Goal: Task Accomplishment & Management: Complete application form

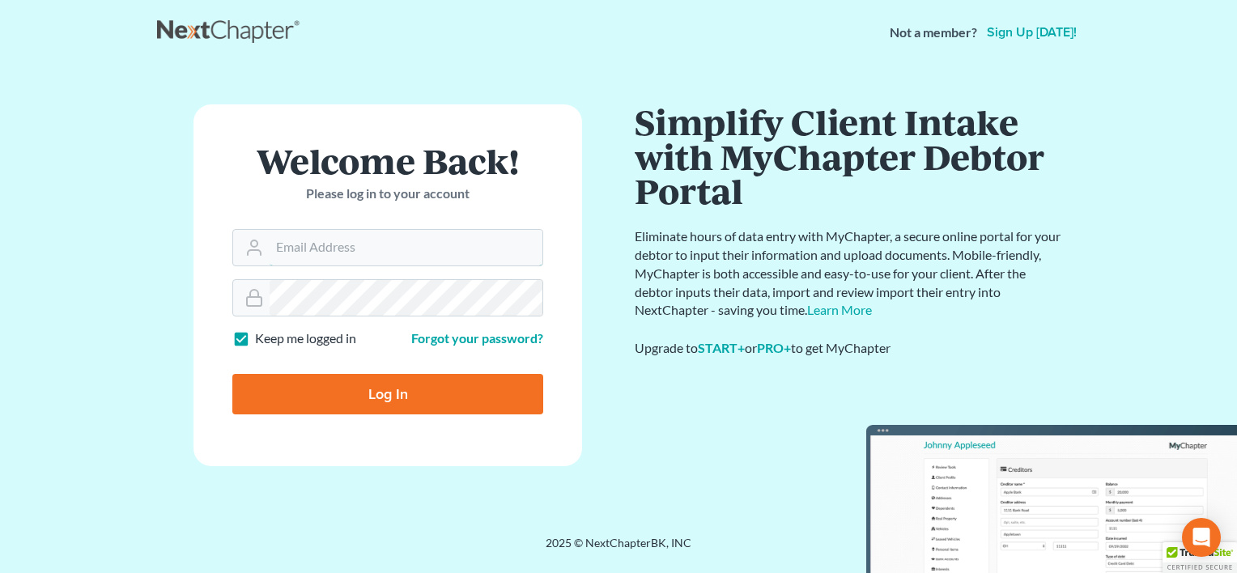
type input "phil@germainelaw.com"
click at [424, 389] on input "Log In" at bounding box center [387, 394] width 311 height 40
type input "Thinking..."
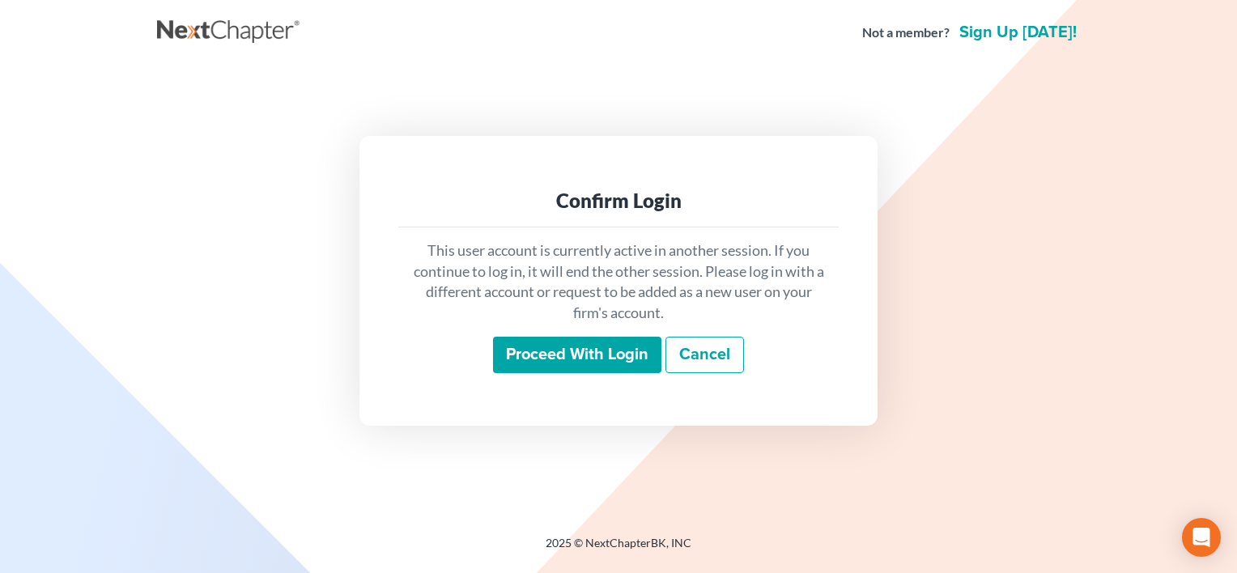
click at [577, 356] on input "Proceed with login" at bounding box center [577, 355] width 168 height 37
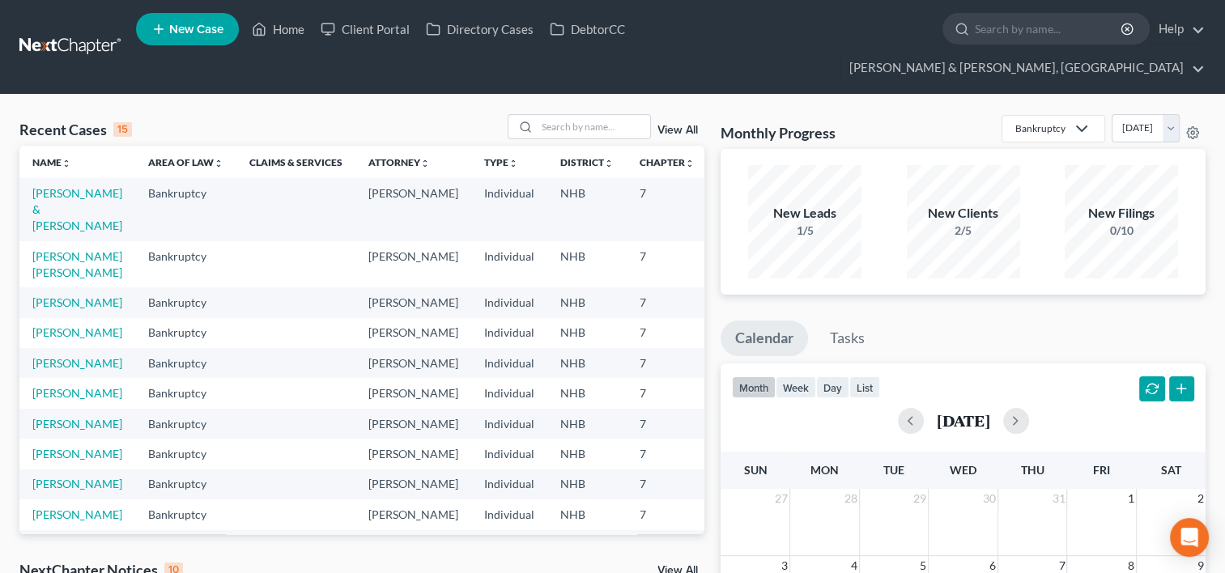
click at [188, 28] on span "New Case" at bounding box center [196, 29] width 54 height 12
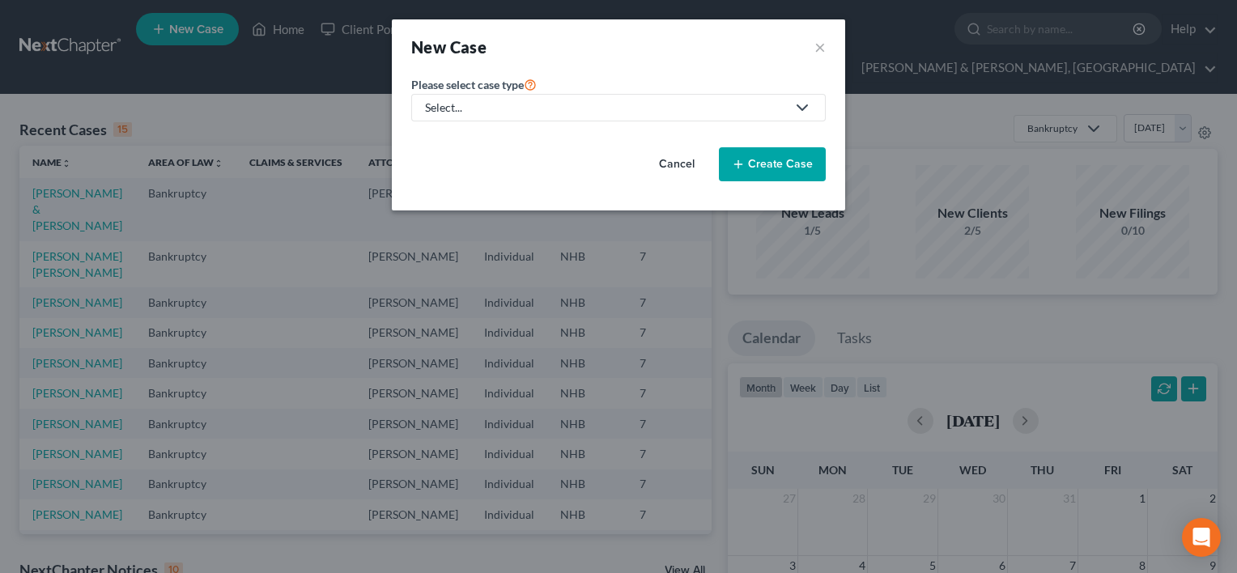
click at [807, 110] on icon at bounding box center [801, 107] width 19 height 19
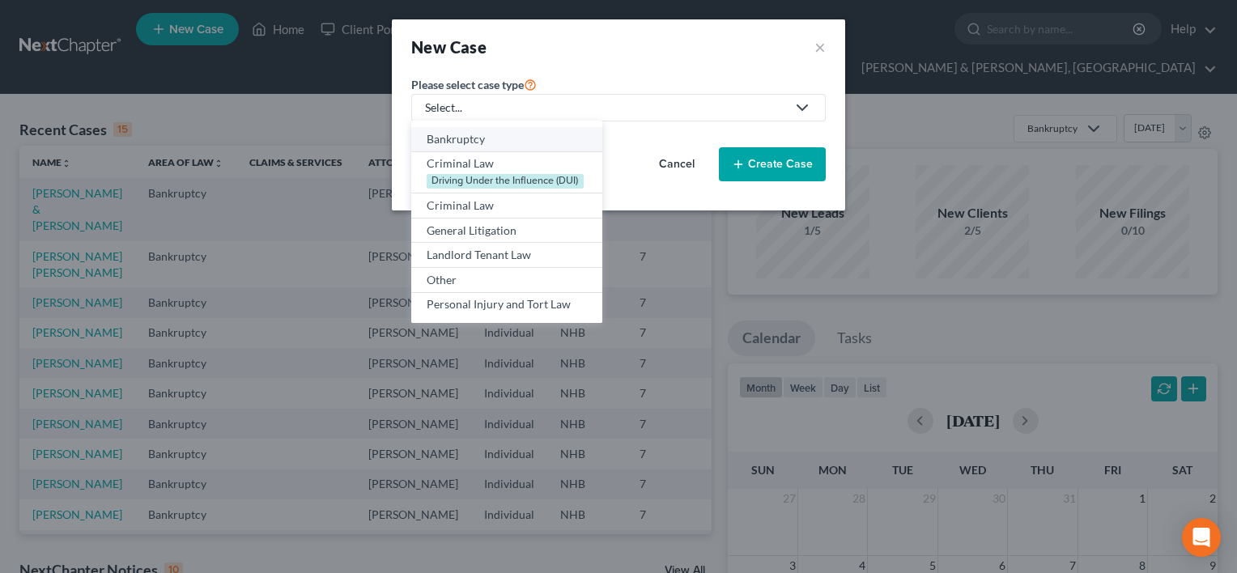
click at [493, 136] on div "Bankruptcy" at bounding box center [507, 139] width 160 height 16
select select "50"
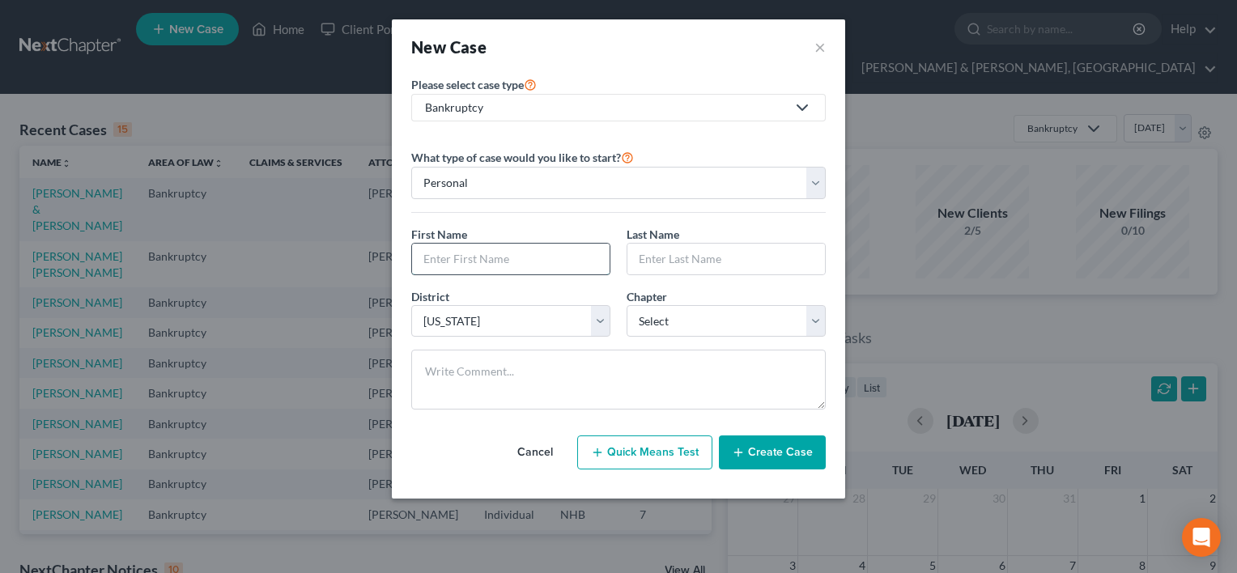
click at [476, 256] on input "text" at bounding box center [511, 259] width 198 height 31
type input "Autumn"
type input "Harriman"
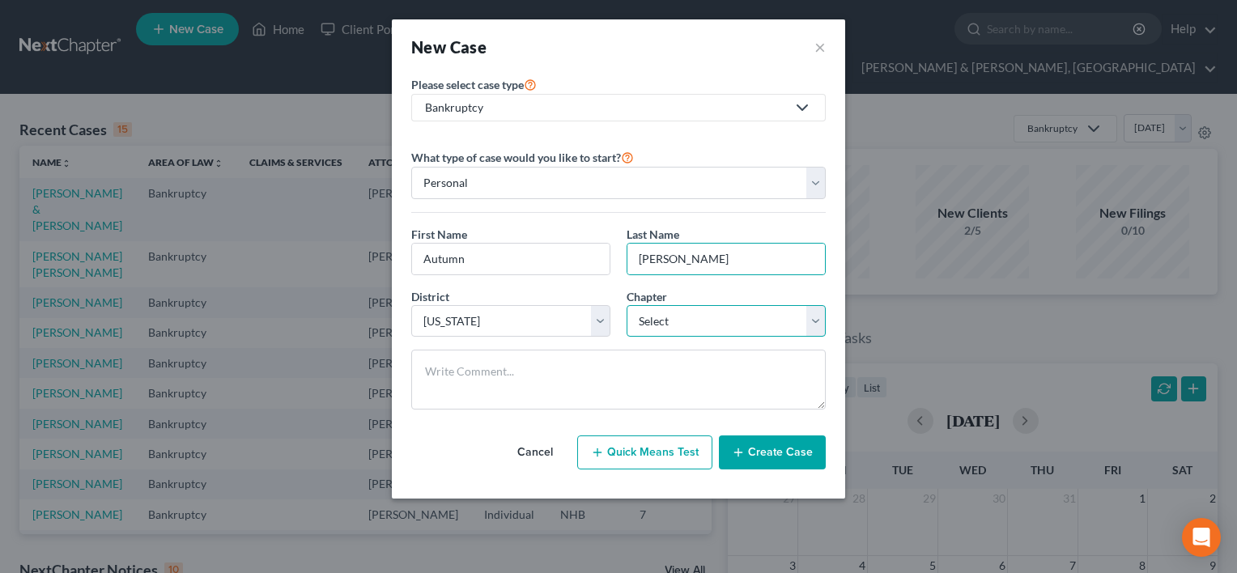
click at [817, 321] on select "Select 7 11 12 13" at bounding box center [726, 321] width 199 height 32
select select "0"
click at [627, 305] on select "Select 7 11 12 13" at bounding box center [726, 321] width 199 height 32
click at [789, 446] on button "Create Case" at bounding box center [772, 452] width 107 height 34
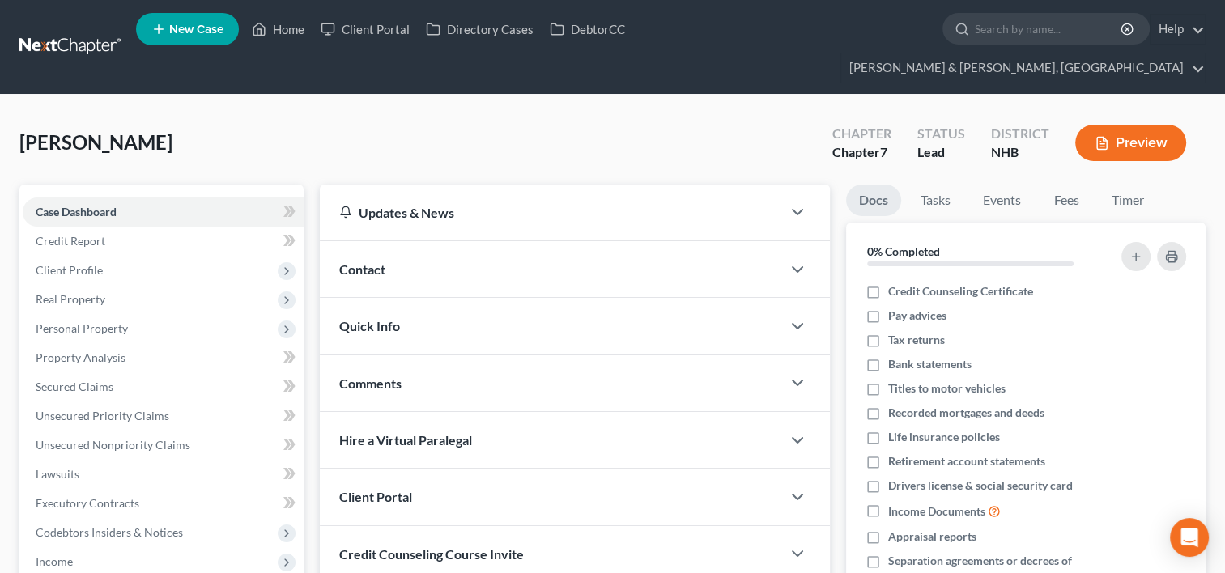
click at [449, 241] on div "Contact" at bounding box center [550, 269] width 461 height 56
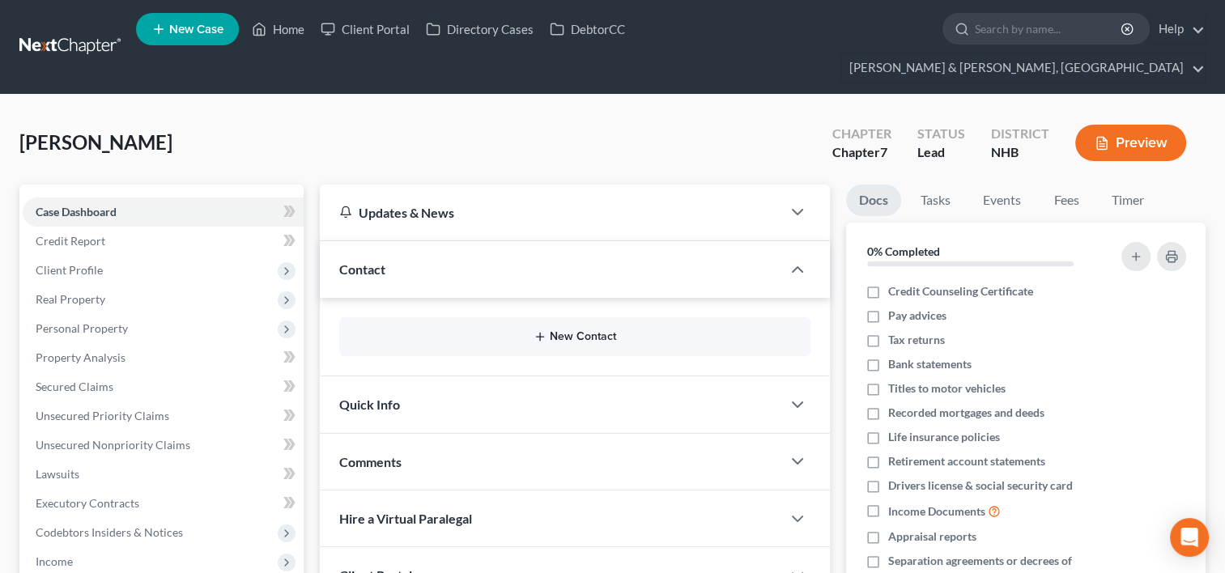
click at [562, 330] on button "New Contact" at bounding box center [574, 336] width 445 height 13
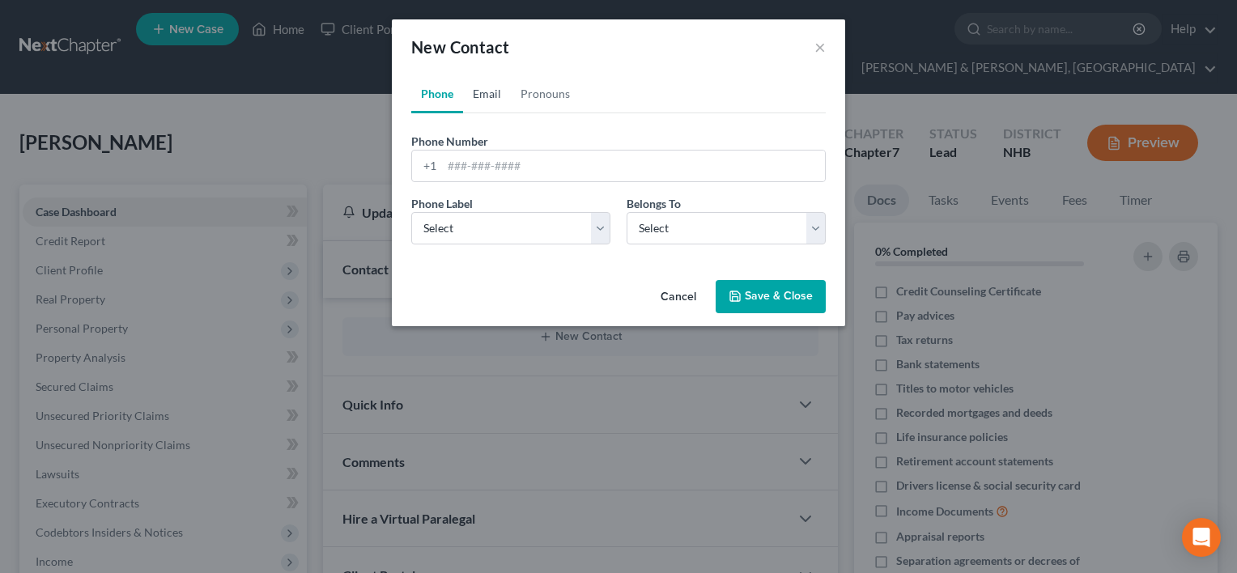
click at [479, 97] on link "Email" at bounding box center [487, 93] width 48 height 39
paste input "Autumn Harriman <autumnharriman@icloud.com>"
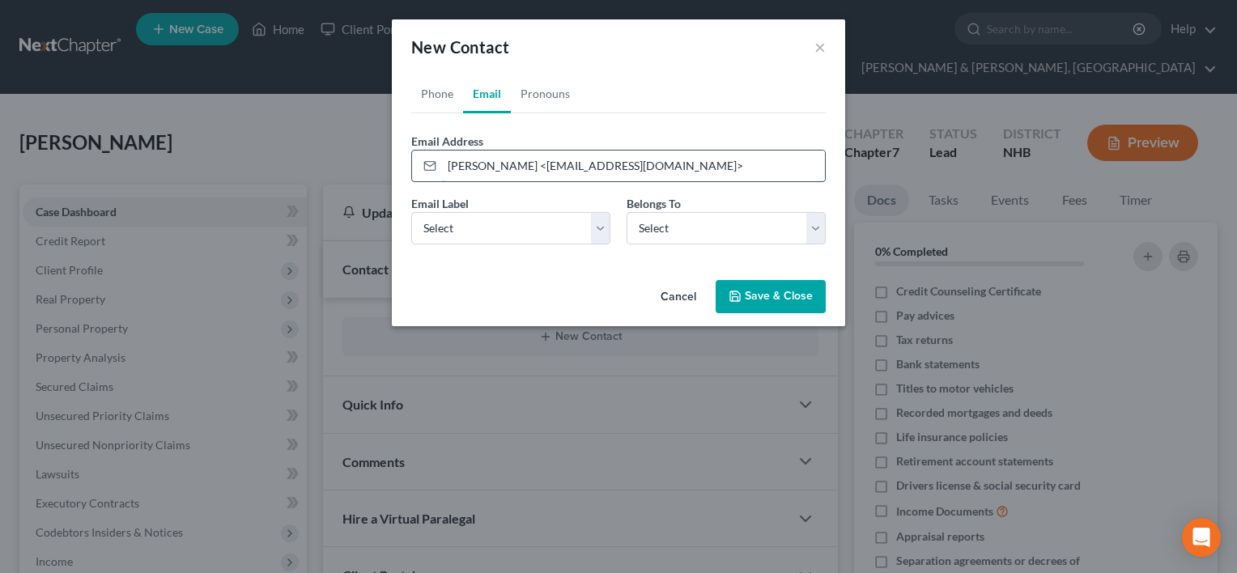
drag, startPoint x: 444, startPoint y: 168, endPoint x: 545, endPoint y: 167, distance: 100.4
click at [545, 167] on input "Autumn Harriman <autumnharriman@icloud.com>" at bounding box center [633, 166] width 383 height 31
click at [628, 158] on input "autumnharriman@icloud.com>" at bounding box center [633, 166] width 383 height 31
type input "autumnharriman@icloud.com"
click at [606, 227] on select "Select Home Work Other" at bounding box center [510, 228] width 199 height 32
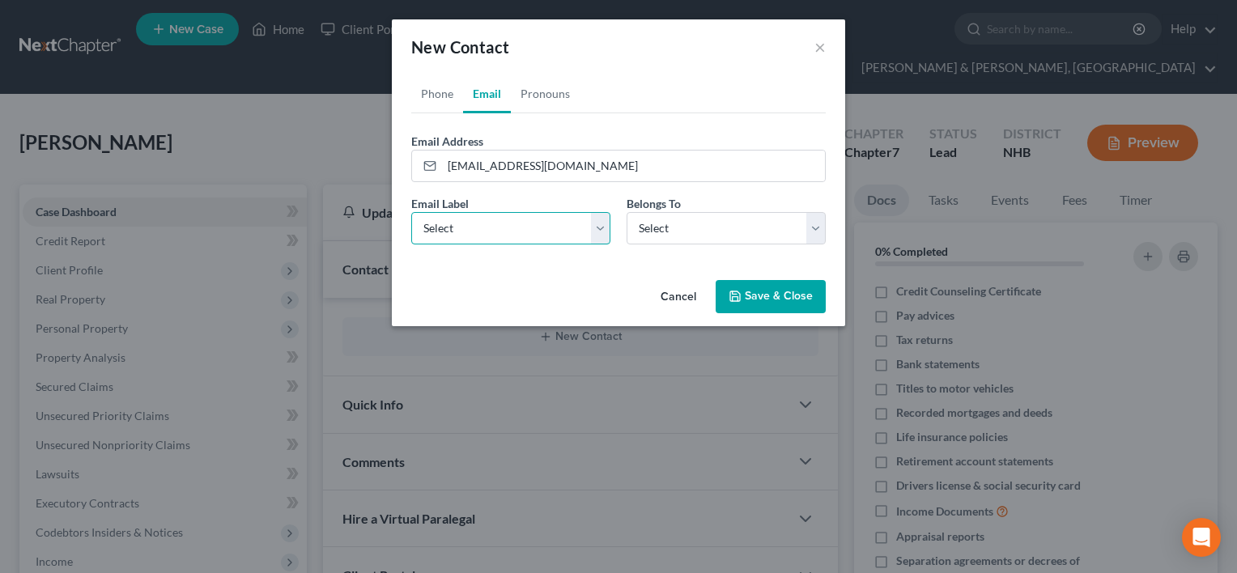
select select "0"
click at [411, 212] on select "Select Home Work Other" at bounding box center [510, 228] width 199 height 32
click at [815, 224] on select "Select Client Other" at bounding box center [726, 228] width 199 height 32
select select "0"
click at [627, 212] on select "Select Client Other" at bounding box center [726, 228] width 199 height 32
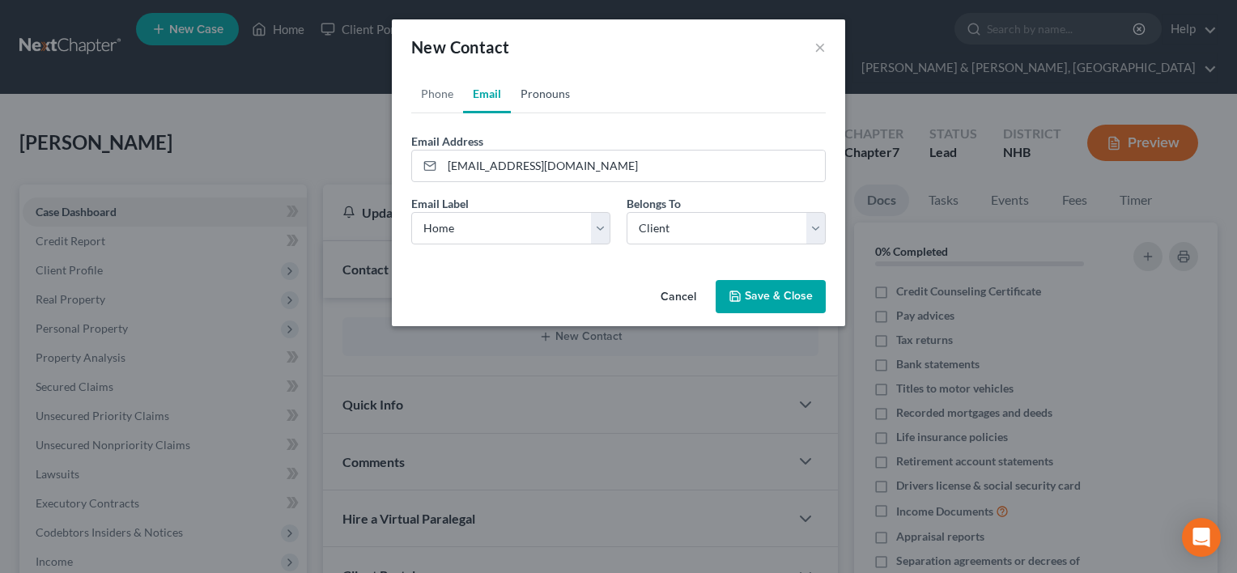
click at [553, 86] on link "Pronouns" at bounding box center [545, 93] width 69 height 39
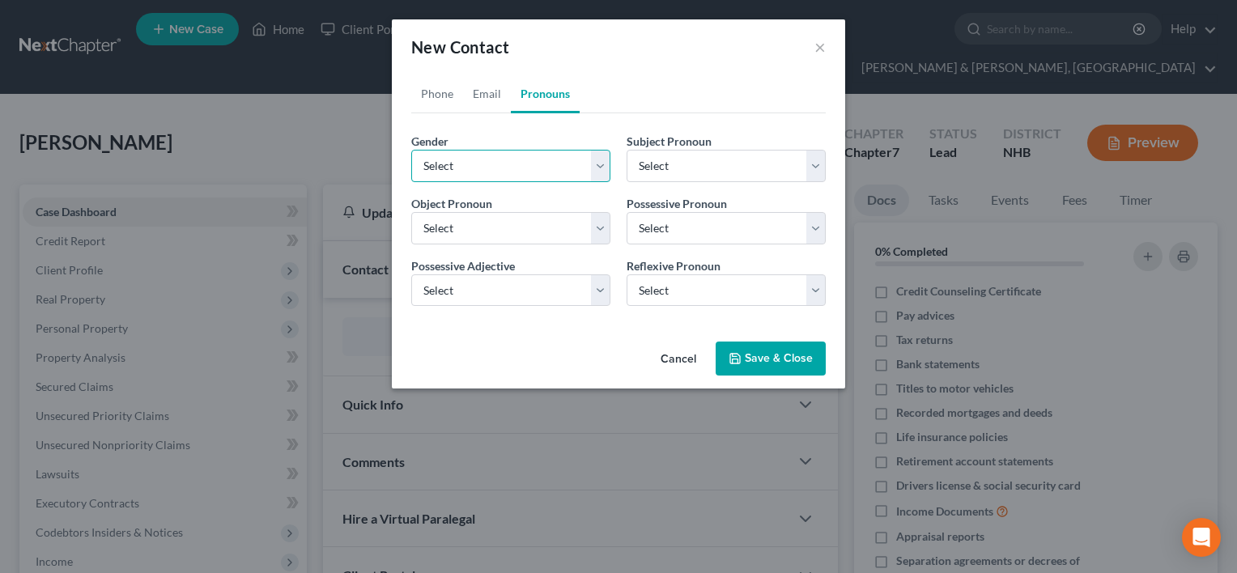
click at [600, 172] on select "Select Male Female Non Binary More Than One Person" at bounding box center [510, 166] width 199 height 32
select select "1"
click at [411, 150] on select "Select Male Female Non Binary More Than One Person" at bounding box center [510, 166] width 199 height 32
select select "1"
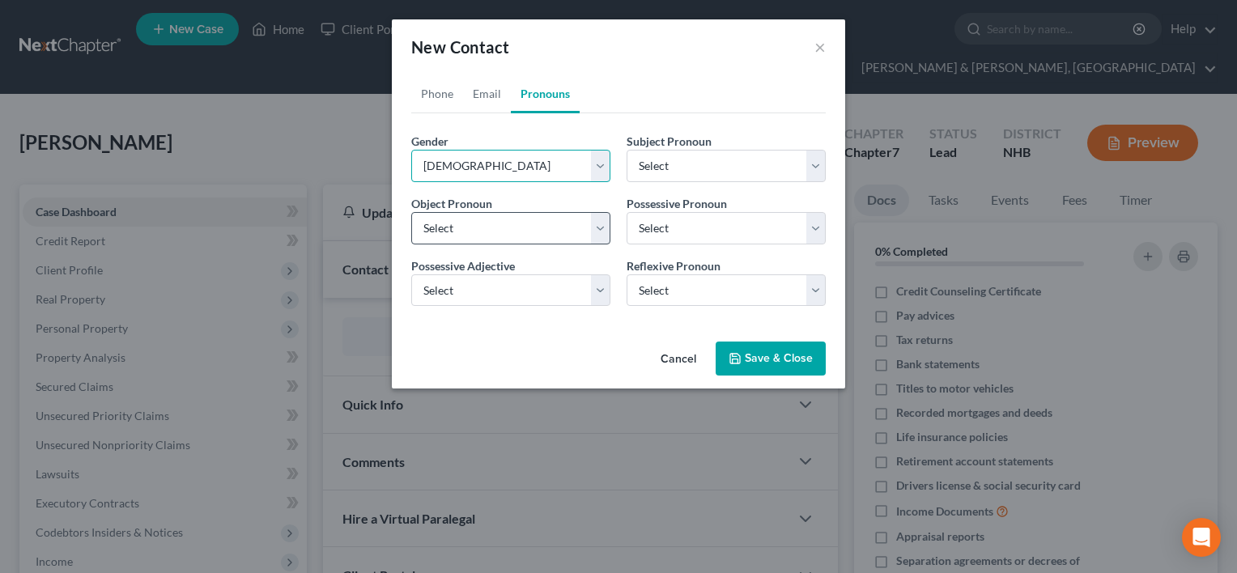
select select "1"
click at [746, 350] on button "Save & Close" at bounding box center [771, 359] width 110 height 34
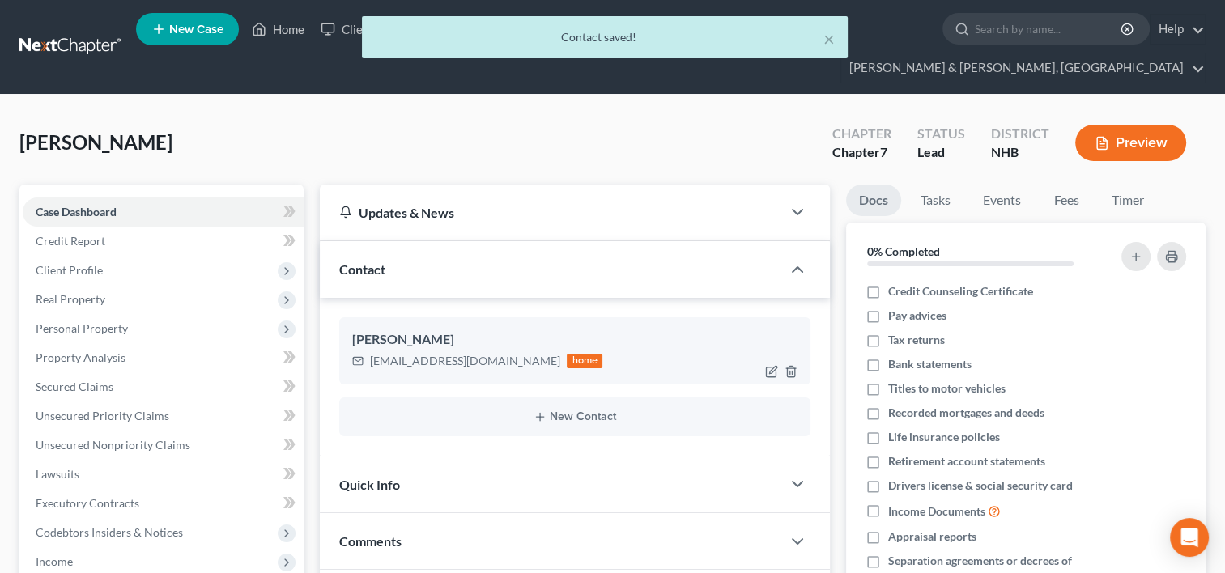
click at [502, 353] on div "autumnharriman@icloud.com" at bounding box center [465, 361] width 190 height 16
click at [767, 365] on icon "button" at bounding box center [771, 371] width 13 height 13
select select "0"
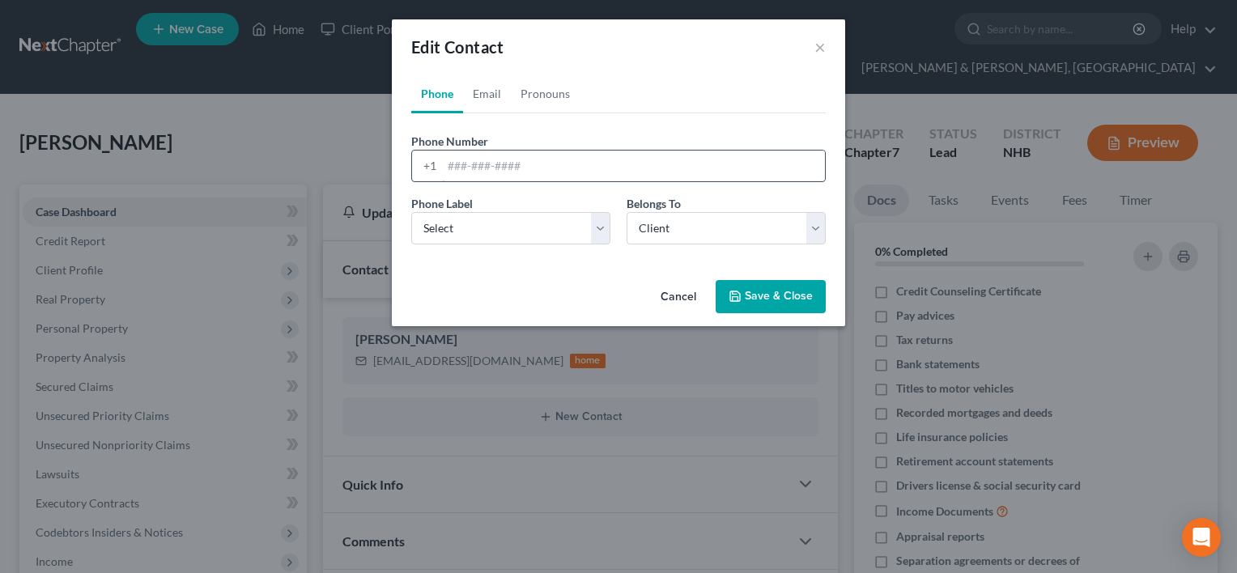
click at [463, 165] on input "tel" at bounding box center [633, 166] width 383 height 31
paste input "603-833-1844"
type input "603-833-1844"
click at [607, 228] on select "Select Mobile Home Work Other" at bounding box center [510, 228] width 199 height 32
select select "0"
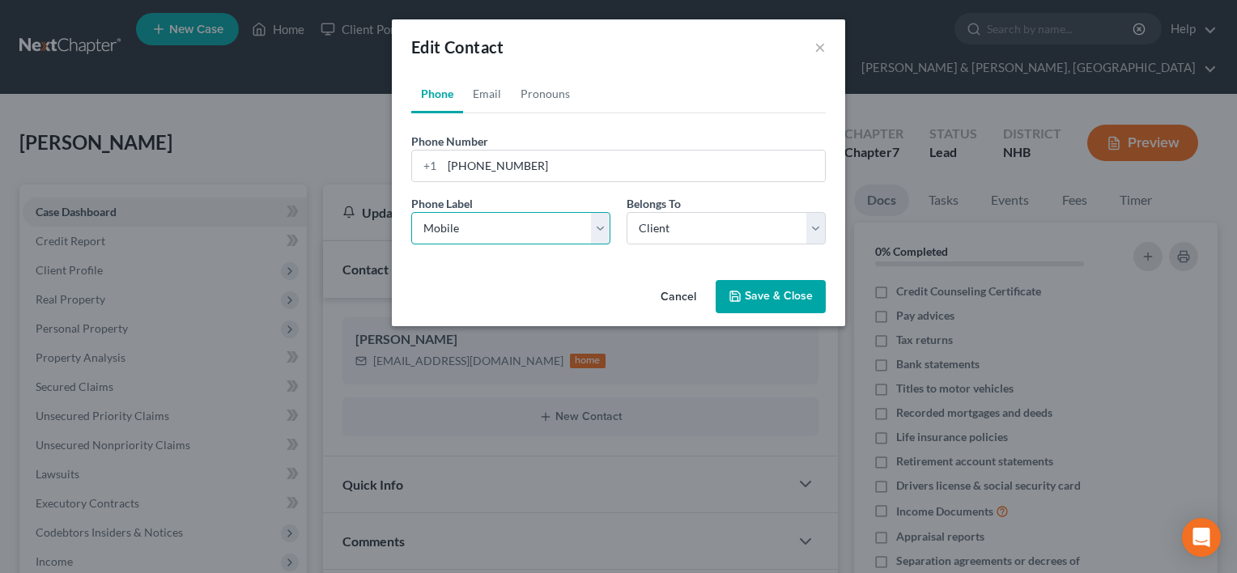
click at [411, 212] on select "Select Mobile Home Work Other" at bounding box center [510, 228] width 199 height 32
click at [716, 236] on select "Select Client Other" at bounding box center [726, 228] width 199 height 32
click at [754, 301] on button "Save & Close" at bounding box center [771, 297] width 110 height 34
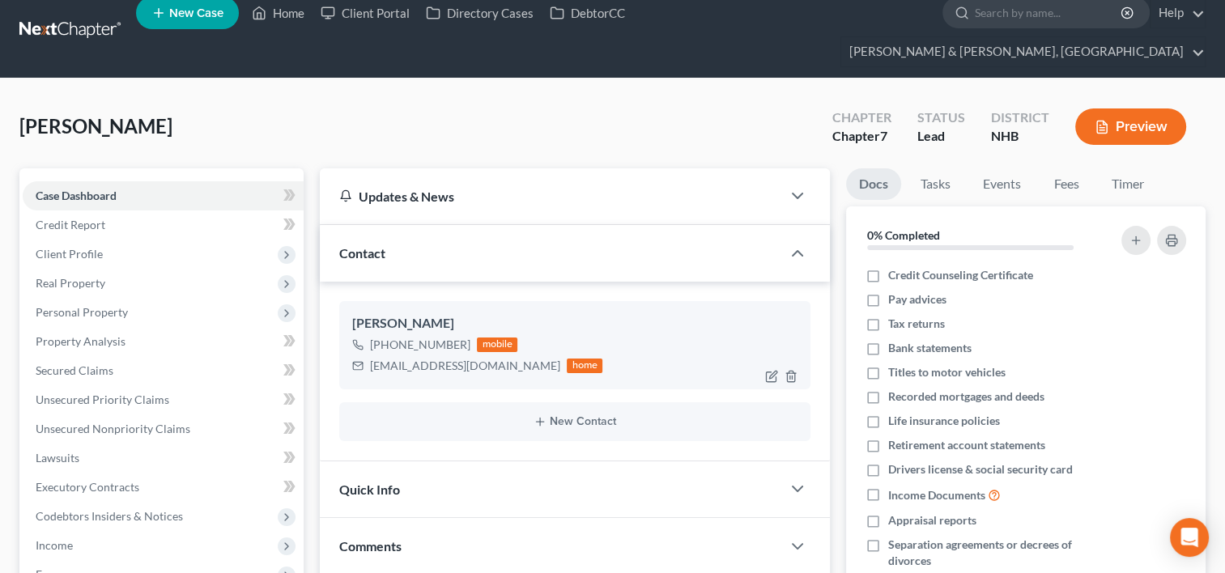
scroll to position [81, 0]
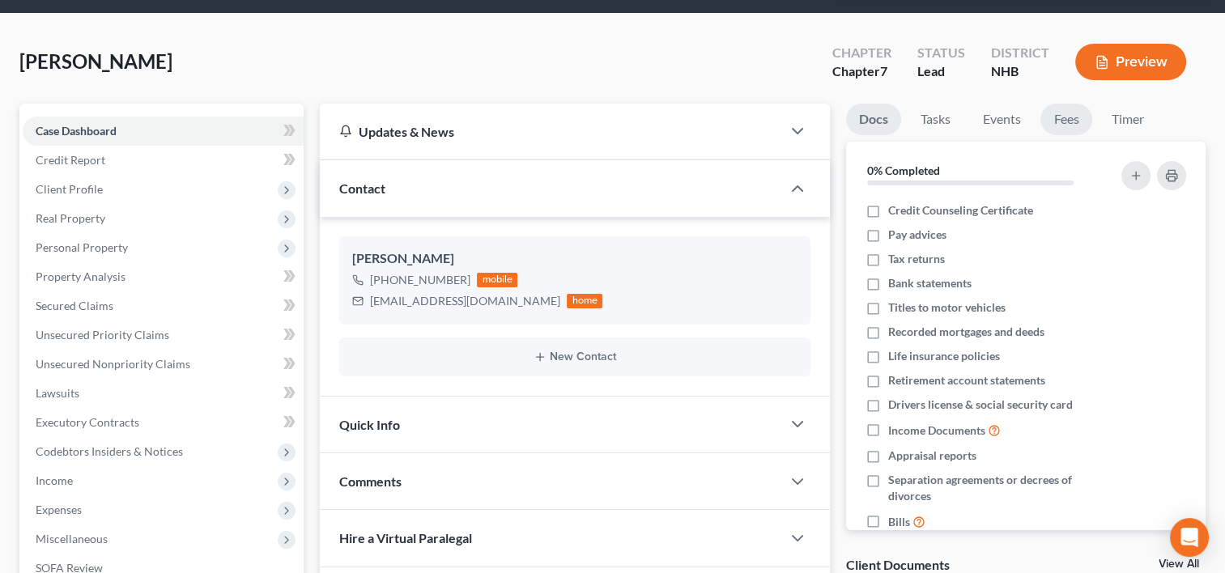
click at [1070, 104] on link "Fees" at bounding box center [1066, 120] width 52 height 32
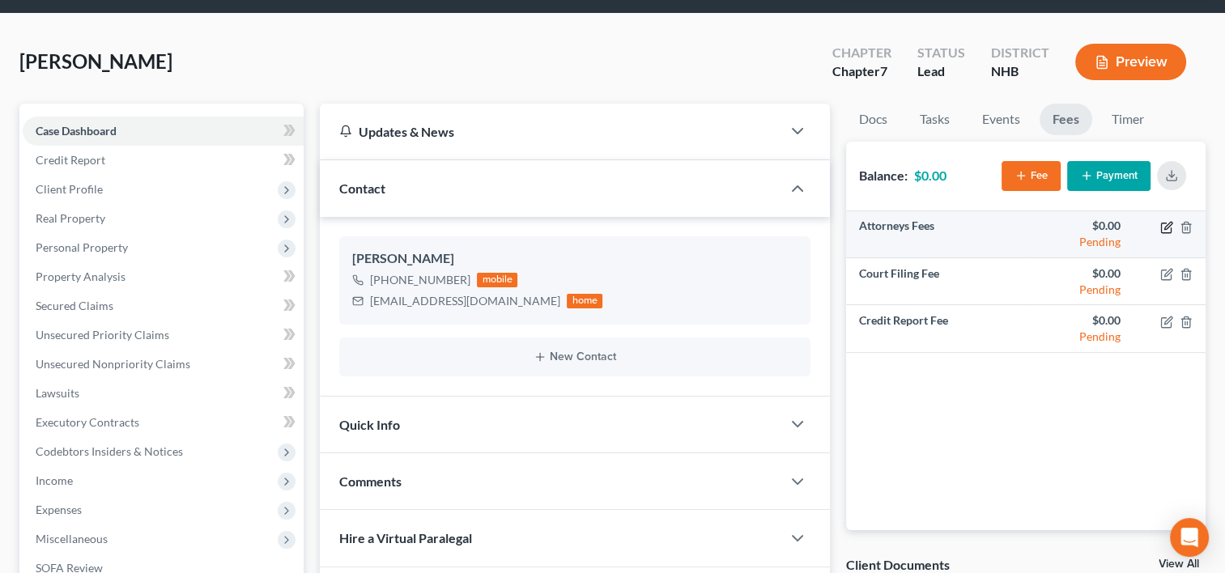
click at [1167, 221] on icon "button" at bounding box center [1166, 227] width 13 height 13
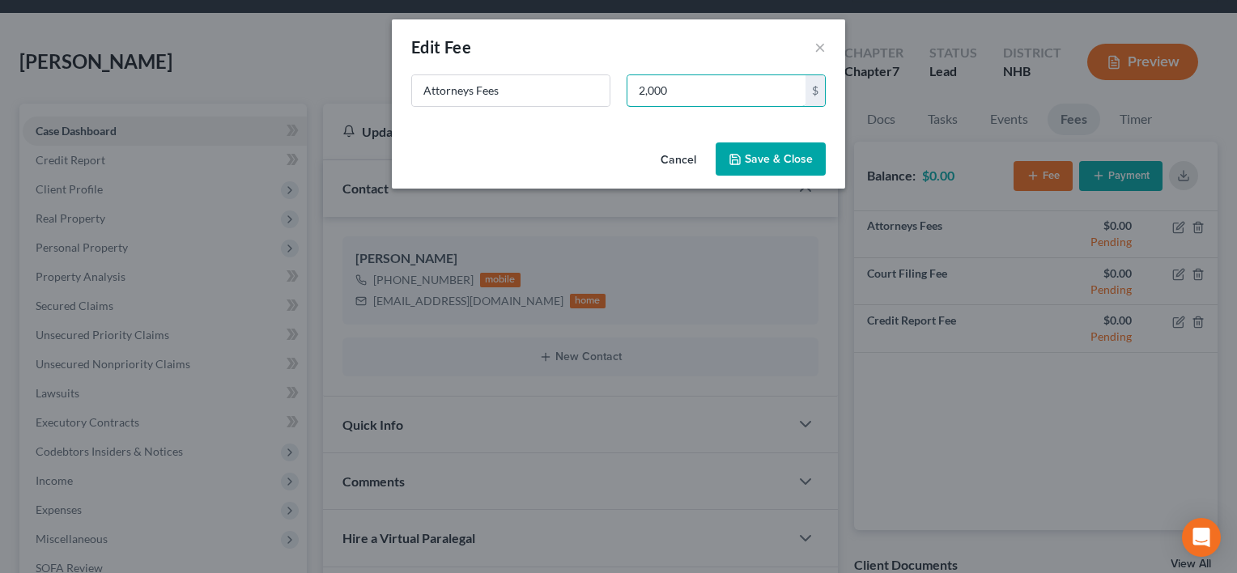
type input "2,000"
click at [774, 152] on button "Save & Close" at bounding box center [771, 159] width 110 height 34
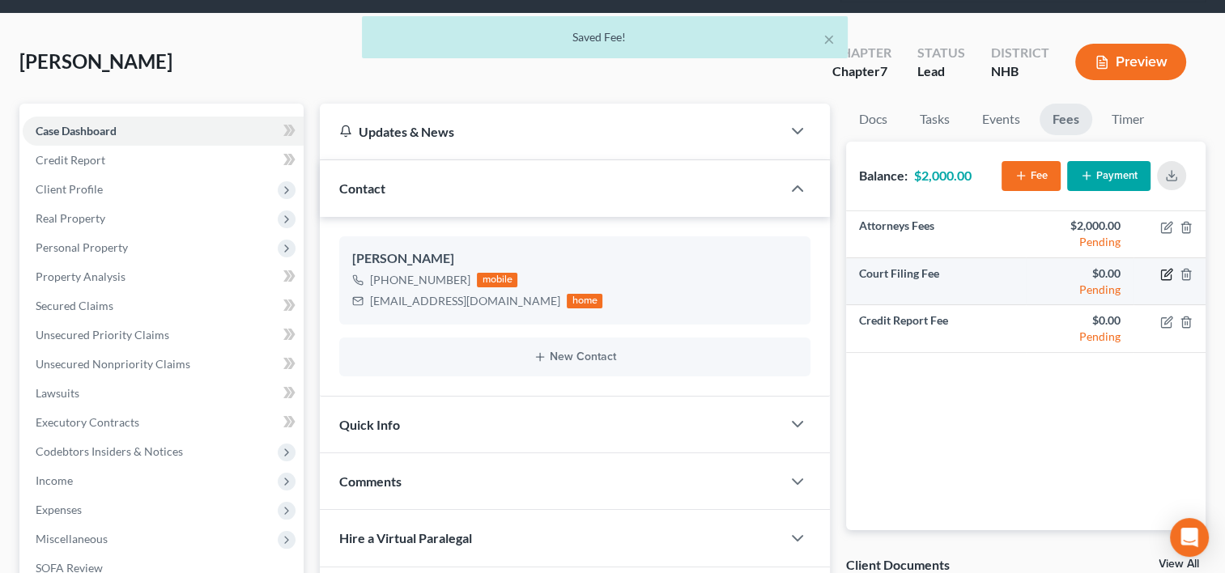
click at [1166, 269] on icon "button" at bounding box center [1167, 272] width 7 height 7
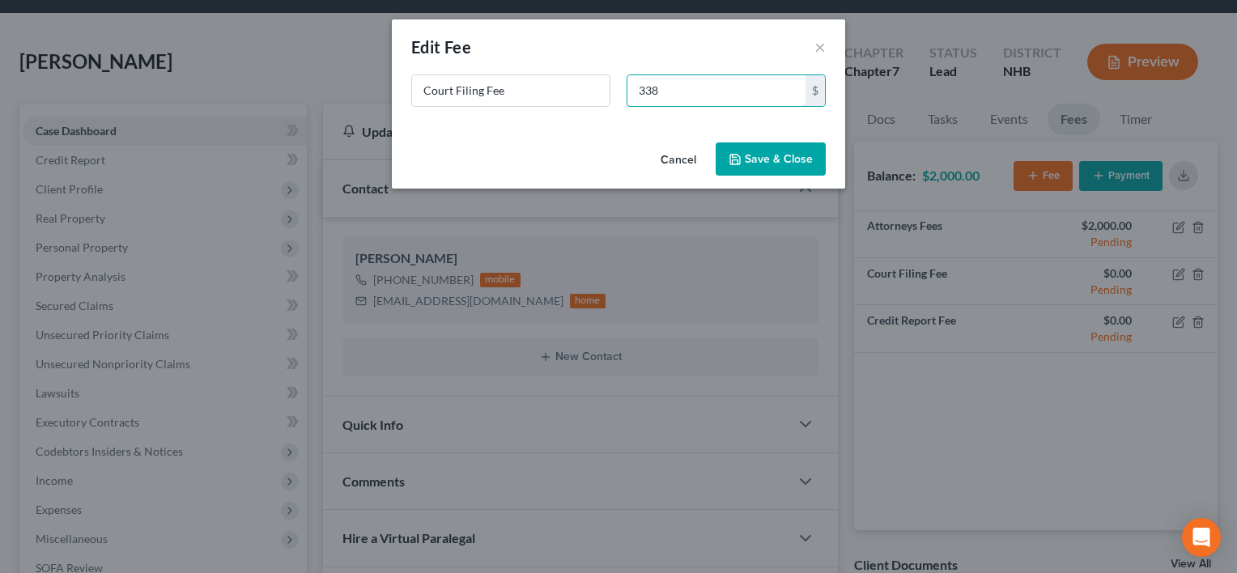
type input "338"
click at [779, 160] on button "Save & Close" at bounding box center [771, 159] width 110 height 34
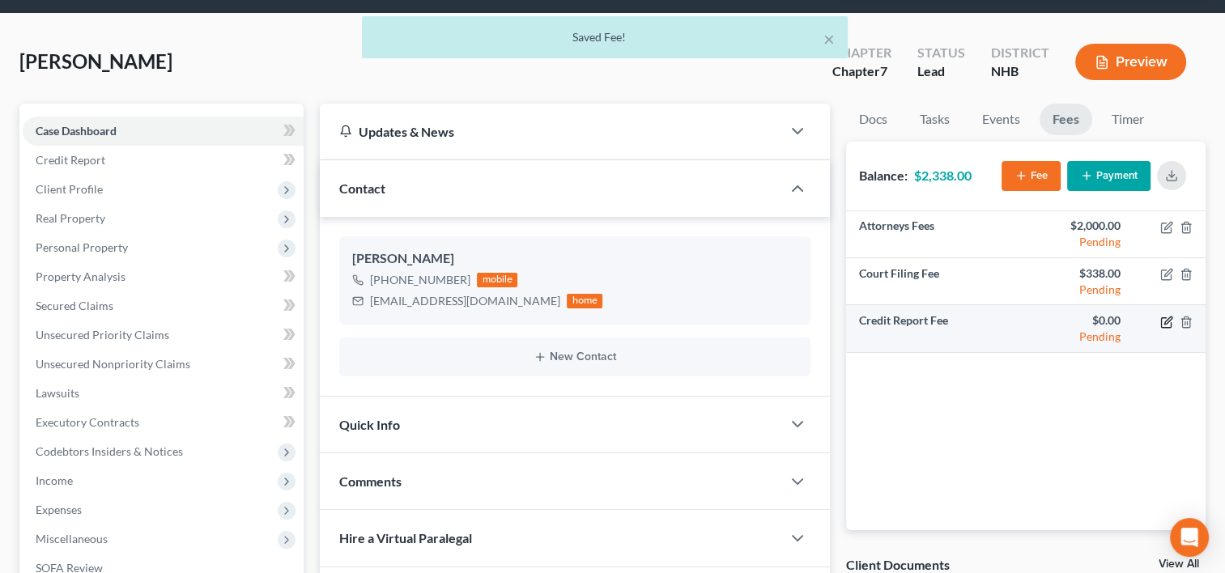
click at [1163, 316] on icon "button" at bounding box center [1166, 322] width 13 height 13
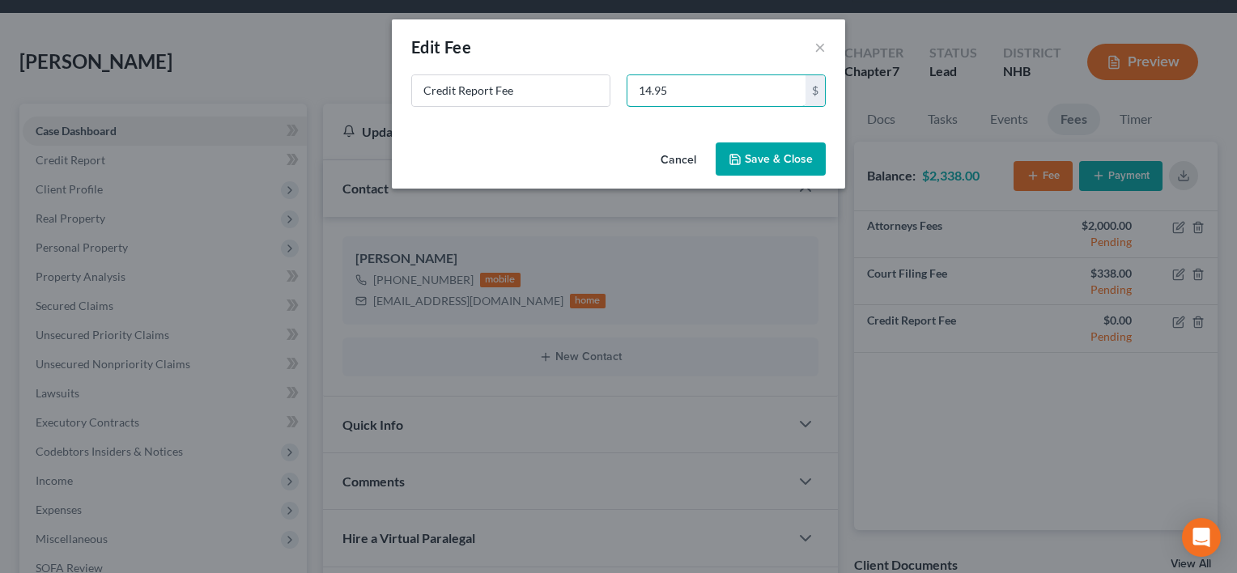
type input "14.95"
click at [772, 152] on button "Save & Close" at bounding box center [771, 159] width 110 height 34
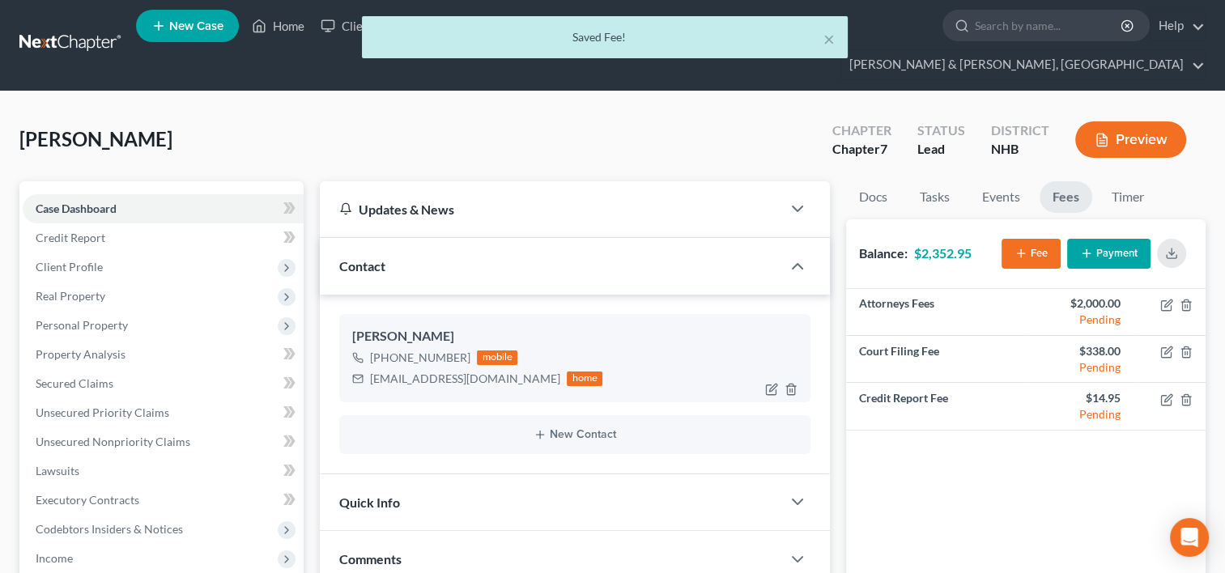
scroll to position [0, 0]
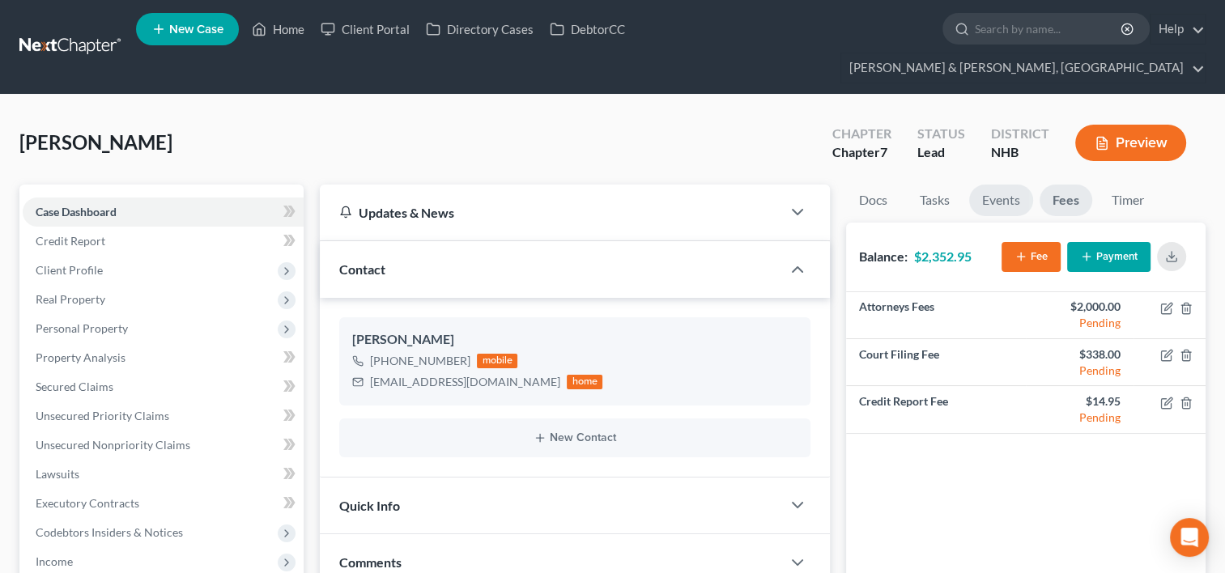
click at [991, 185] on link "Events" at bounding box center [1001, 201] width 64 height 32
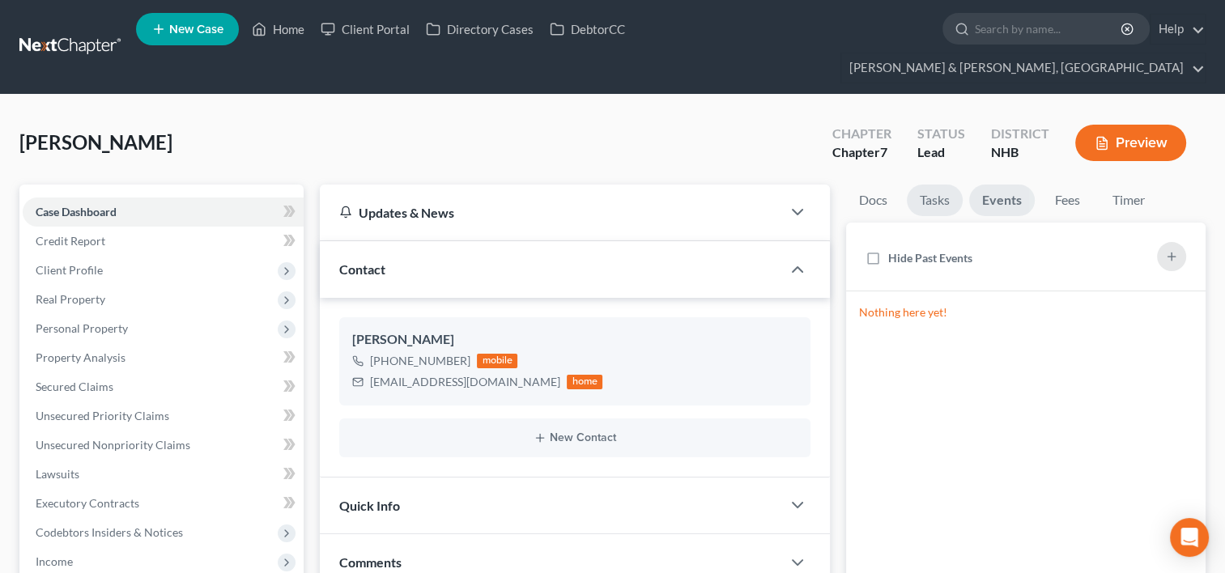
click at [935, 185] on link "Tasks" at bounding box center [935, 201] width 56 height 32
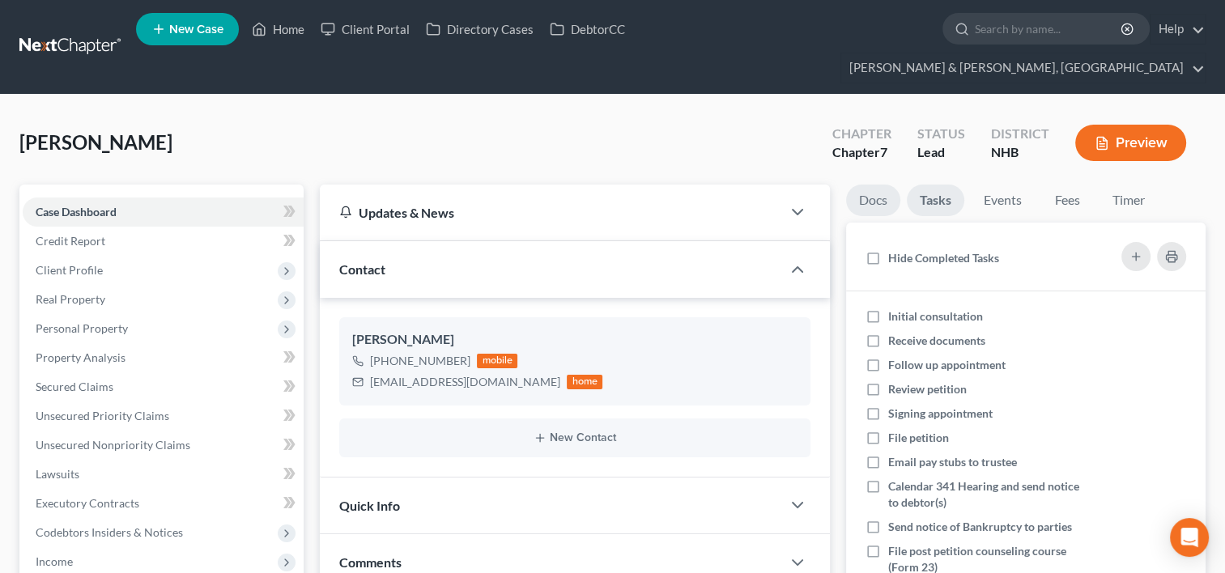
click at [874, 185] on link "Docs" at bounding box center [873, 201] width 54 height 32
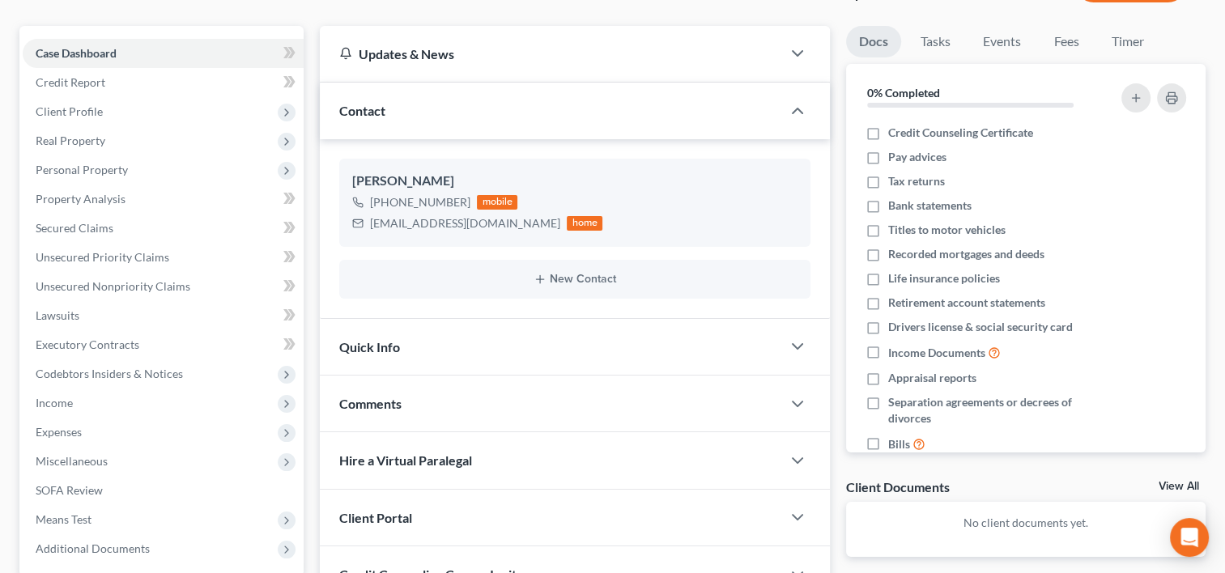
scroll to position [162, 0]
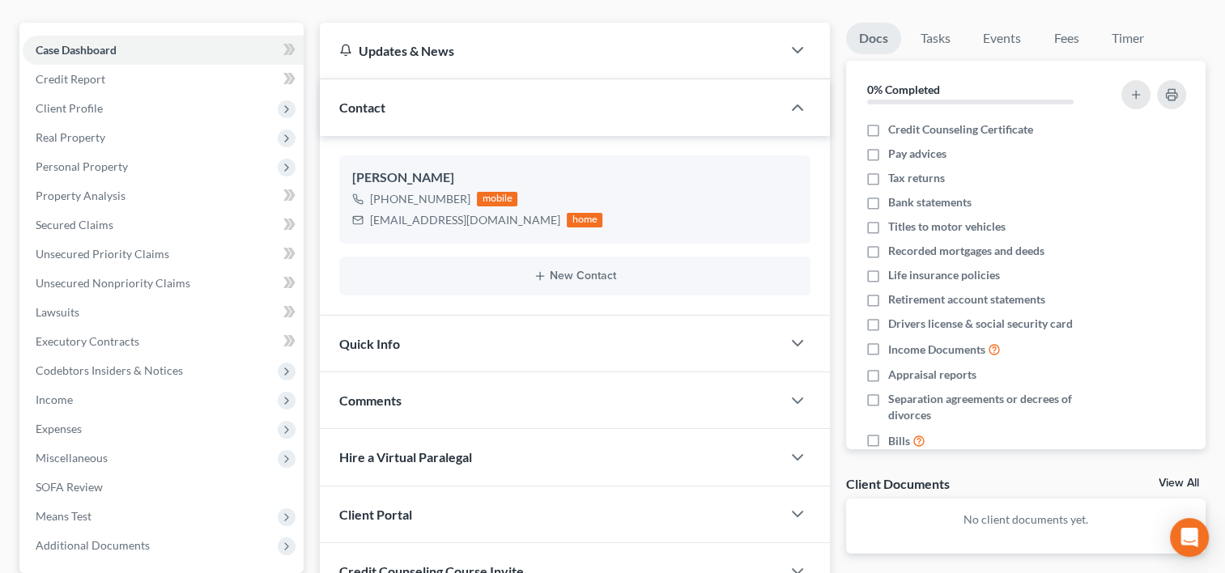
click at [542, 316] on div "Quick Info" at bounding box center [550, 344] width 461 height 56
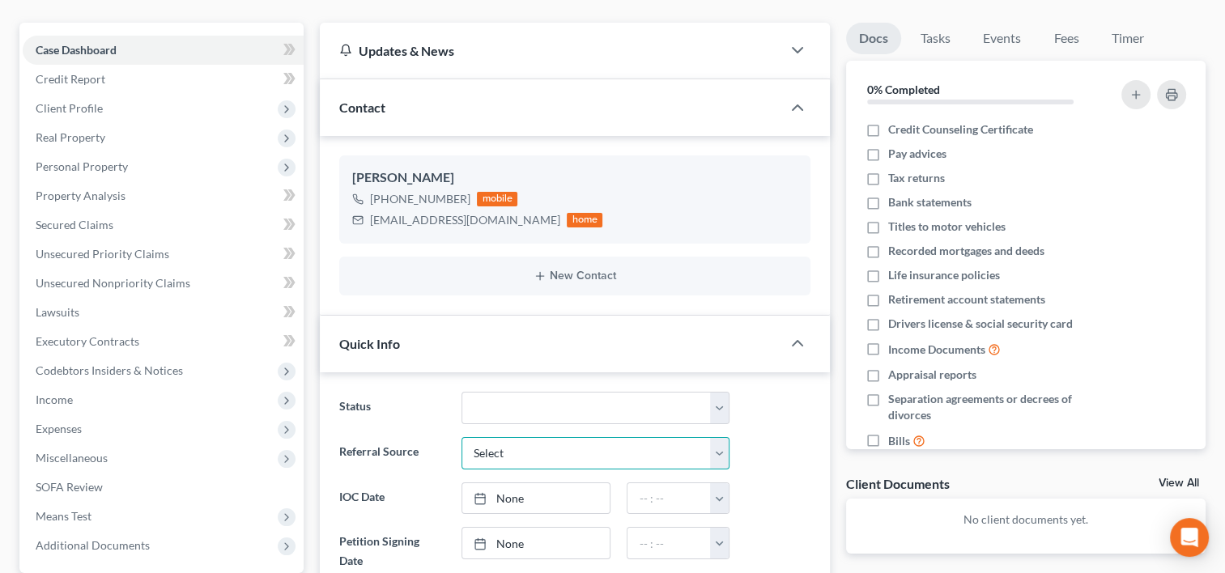
click at [712, 437] on select "Select Word Of Mouth Previous Clients Direct Mail Website Google Search Modern …" at bounding box center [595, 453] width 268 height 32
select select "6"
click at [461, 437] on select "Select Word Of Mouth Previous Clients Direct Mail Website Google Search Modern …" at bounding box center [595, 453] width 268 height 32
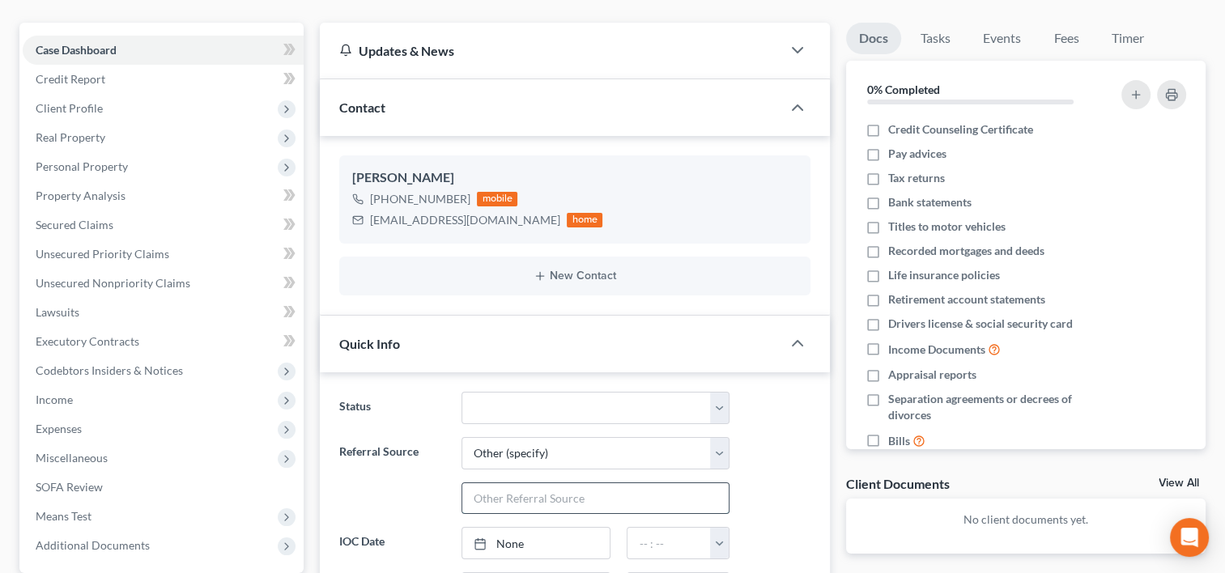
click at [515, 483] on input "text" at bounding box center [595, 498] width 266 height 31
type input "FindLaw Online"
click at [495, 528] on link "None" at bounding box center [536, 543] width 148 height 31
type input "8/18/2025"
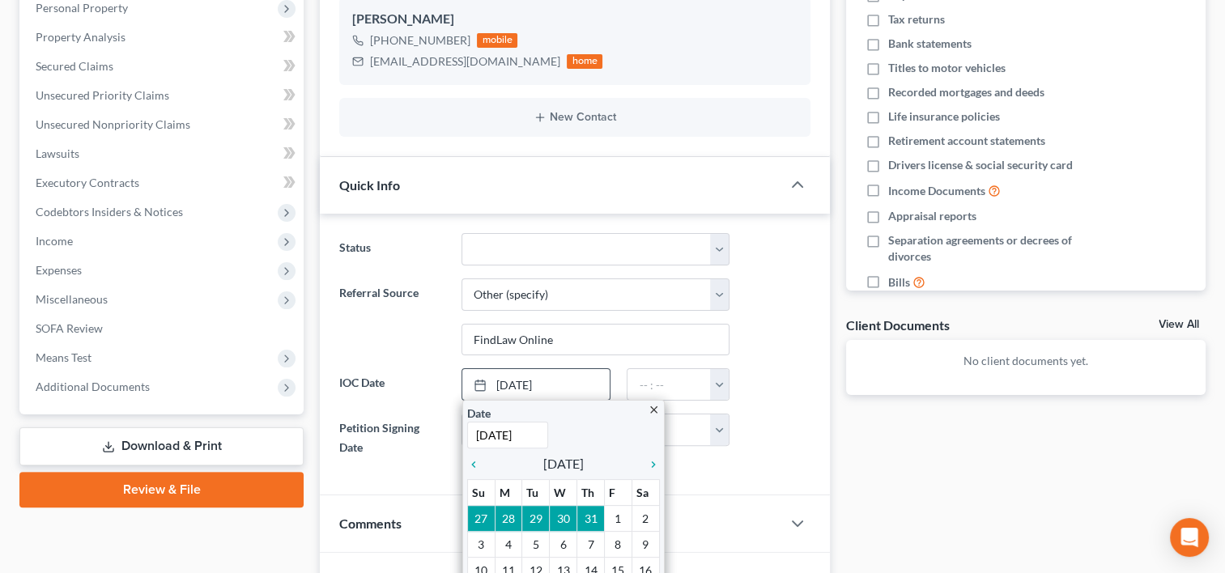
scroll to position [324, 0]
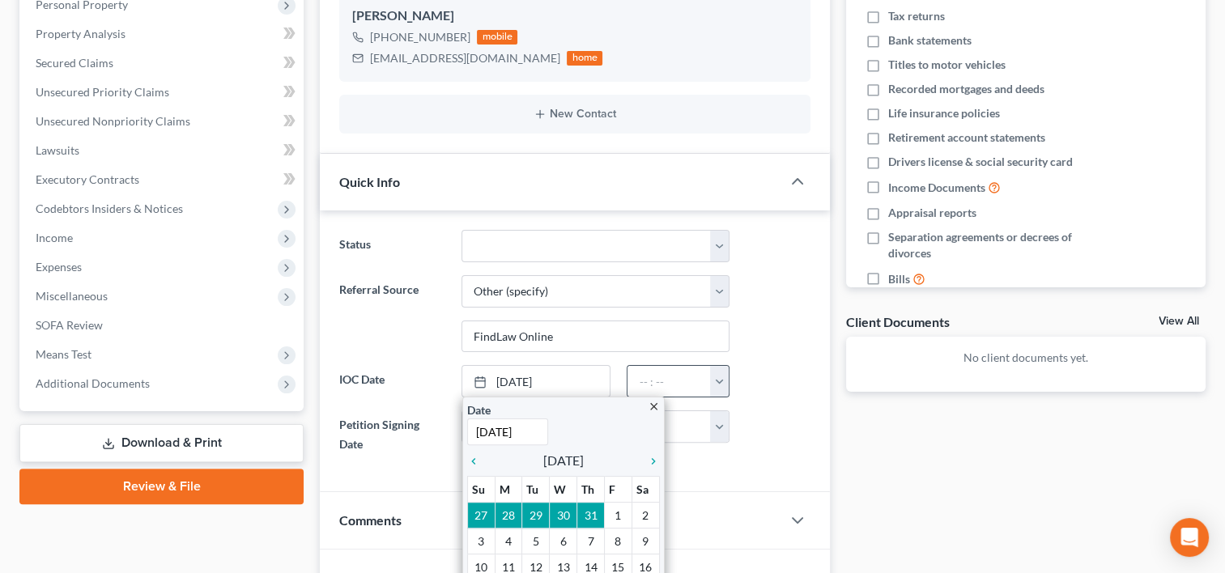
click at [720, 366] on button "button" at bounding box center [719, 381] width 18 height 31
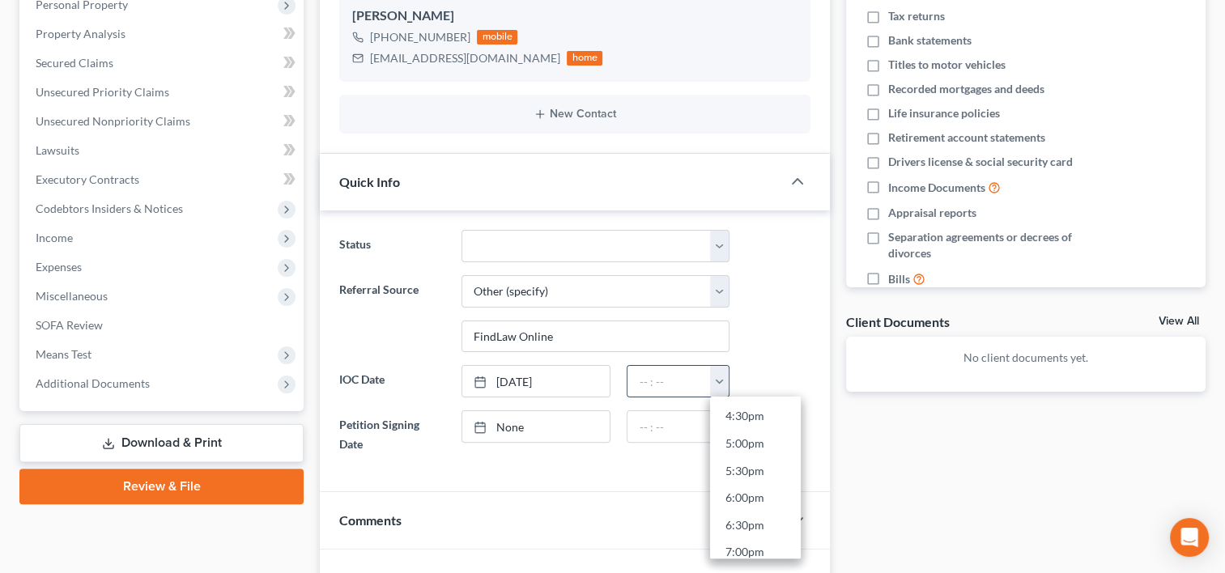
scroll to position [911, 0]
click at [764, 418] on link "5:00pm" at bounding box center [755, 432] width 91 height 28
type input "5:00pm"
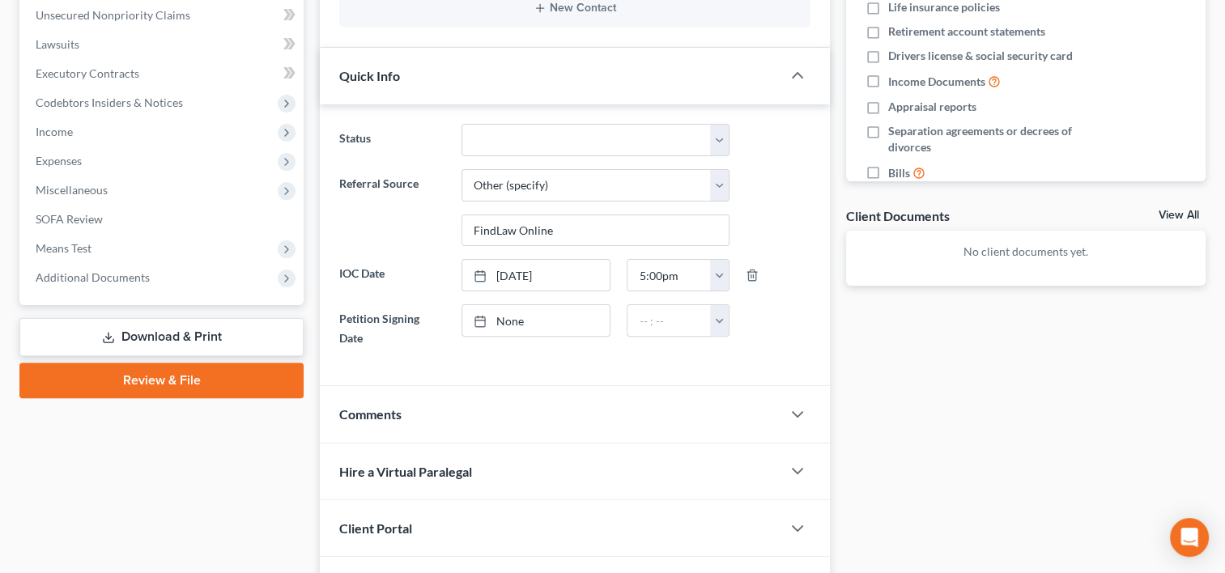
scroll to position [431, 0]
click at [557, 384] on div "Comments" at bounding box center [550, 412] width 461 height 56
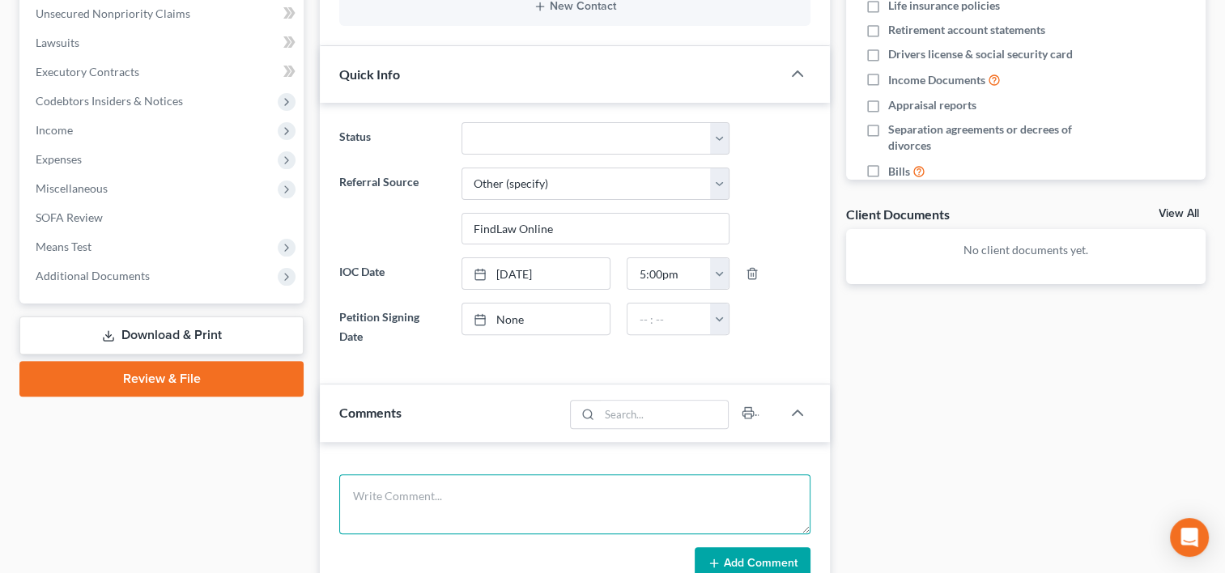
click at [440, 474] on textarea at bounding box center [574, 504] width 471 height 60
paste textarea "Good evening, Most of my debt is credit cards debt. I do have some lawsuits hap…"
type textarea "Good evening, Most of my debt is credit cards debt. I do have some lawsuits hap…"
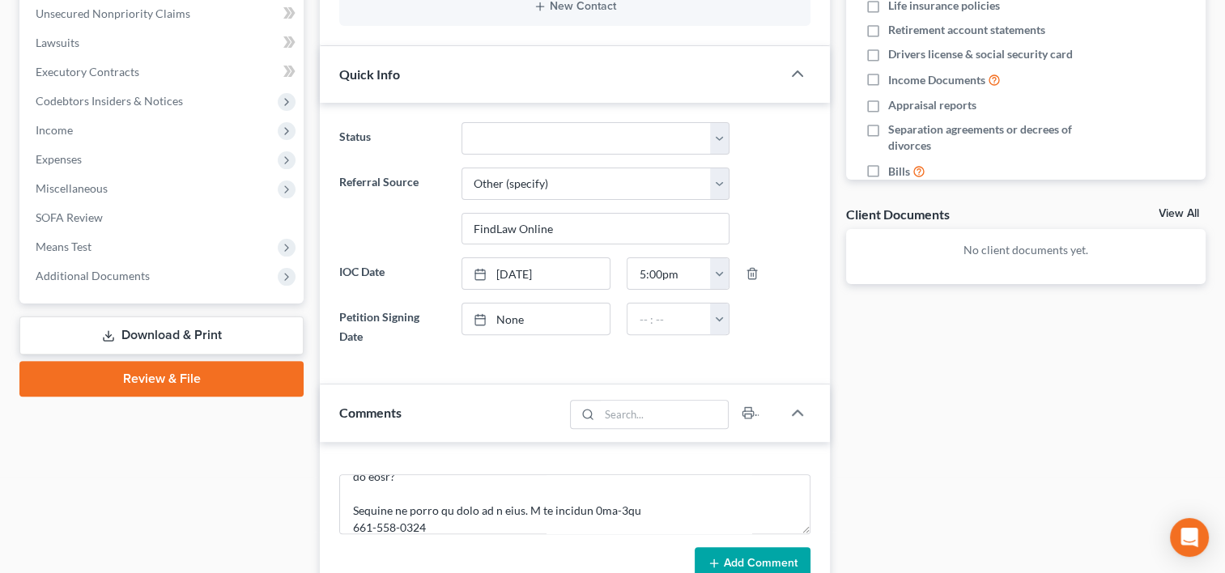
click at [756, 547] on button "Add Comment" at bounding box center [753, 564] width 116 height 34
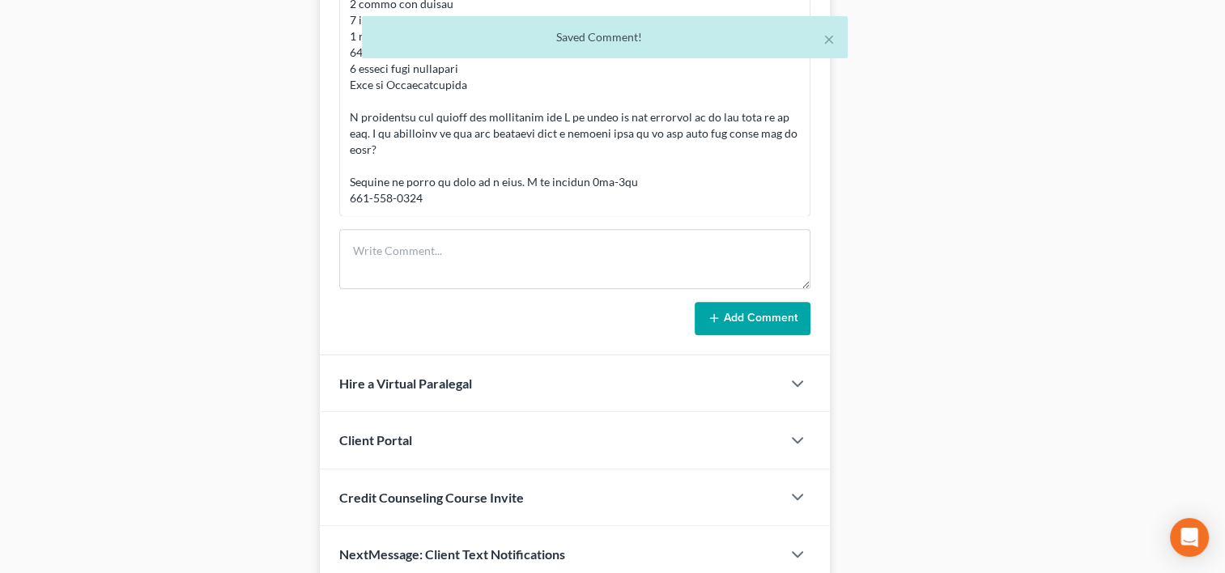
scroll to position [944, 0]
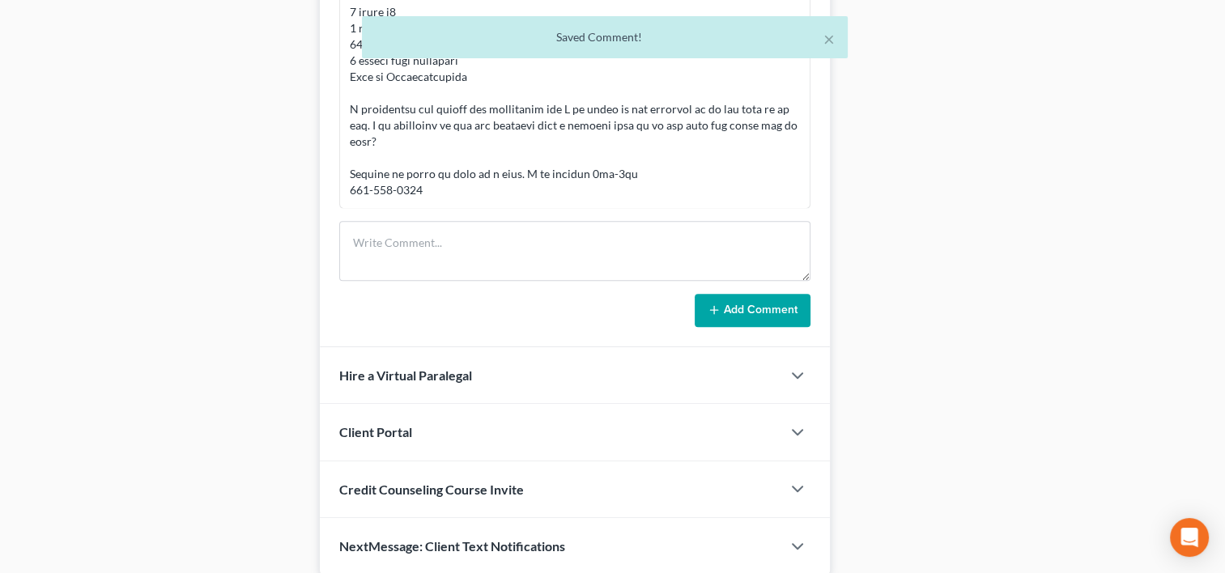
click at [441, 404] on div "Client Portal" at bounding box center [550, 432] width 461 height 56
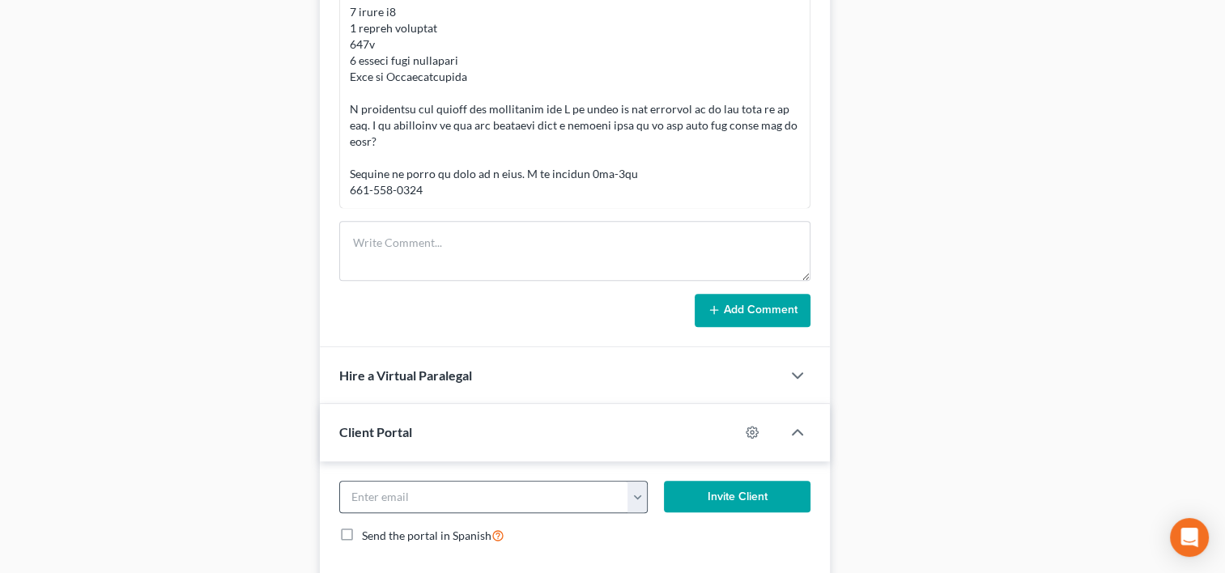
click at [631, 482] on button "button" at bounding box center [636, 497] width 19 height 31
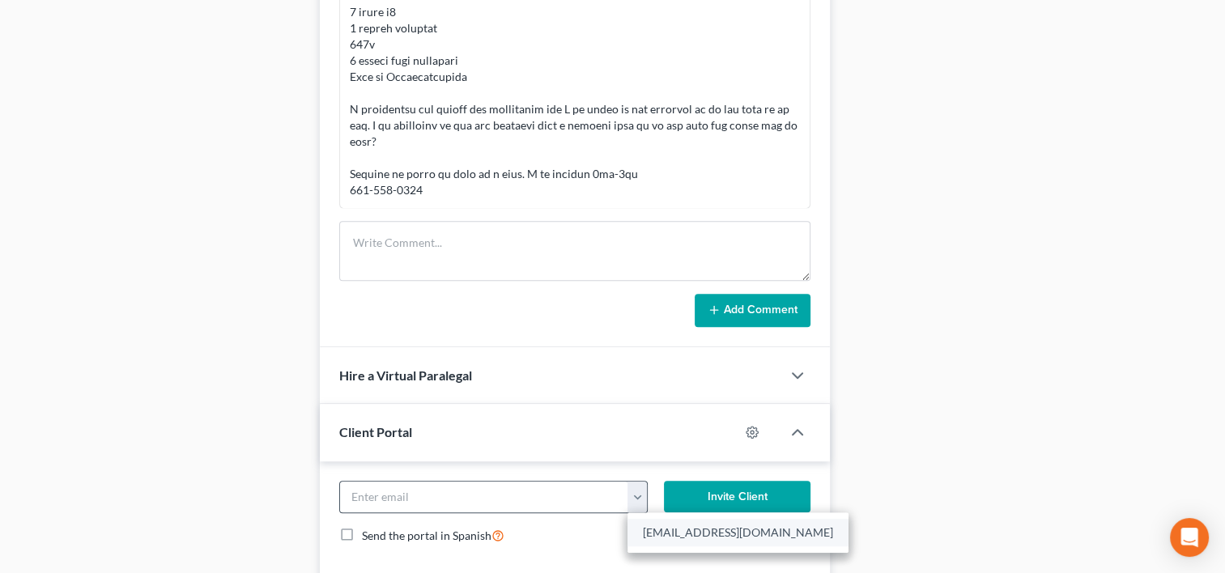
click at [686, 519] on link "autumnharriman@icloud.com" at bounding box center [737, 533] width 221 height 28
type input "autumnharriman@icloud.com"
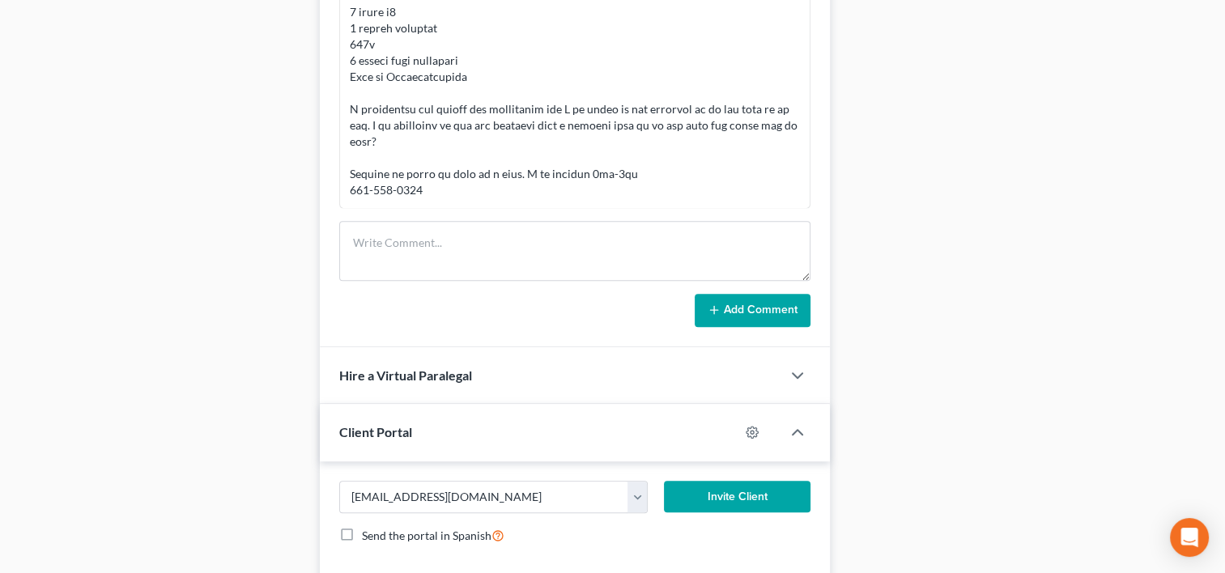
click at [734, 481] on button "Invite Client" at bounding box center [737, 497] width 147 height 32
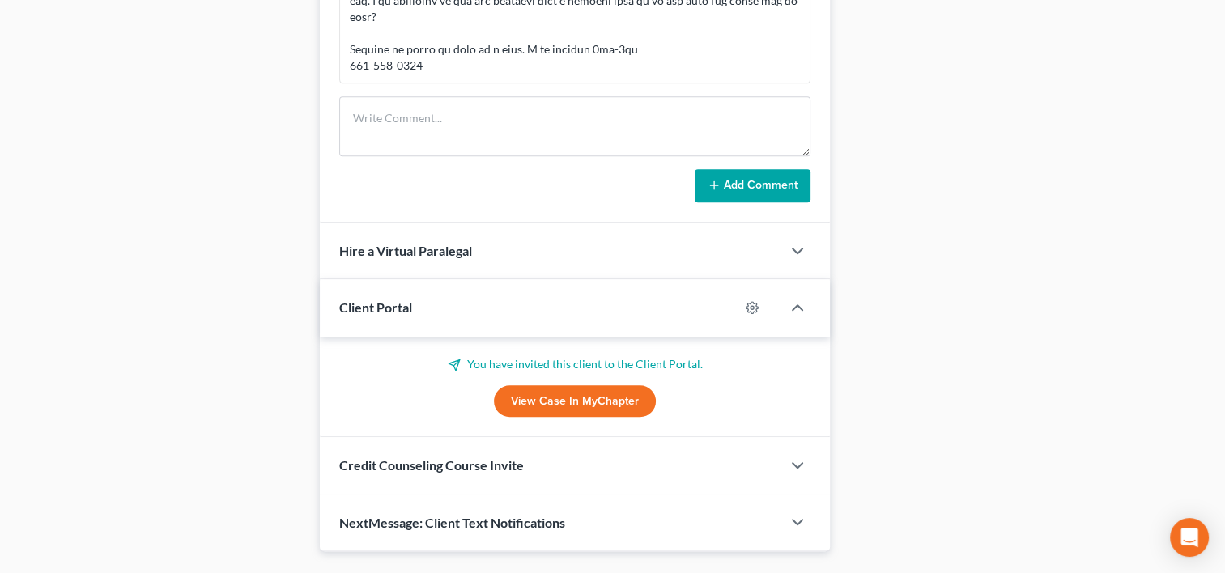
scroll to position [1075, 0]
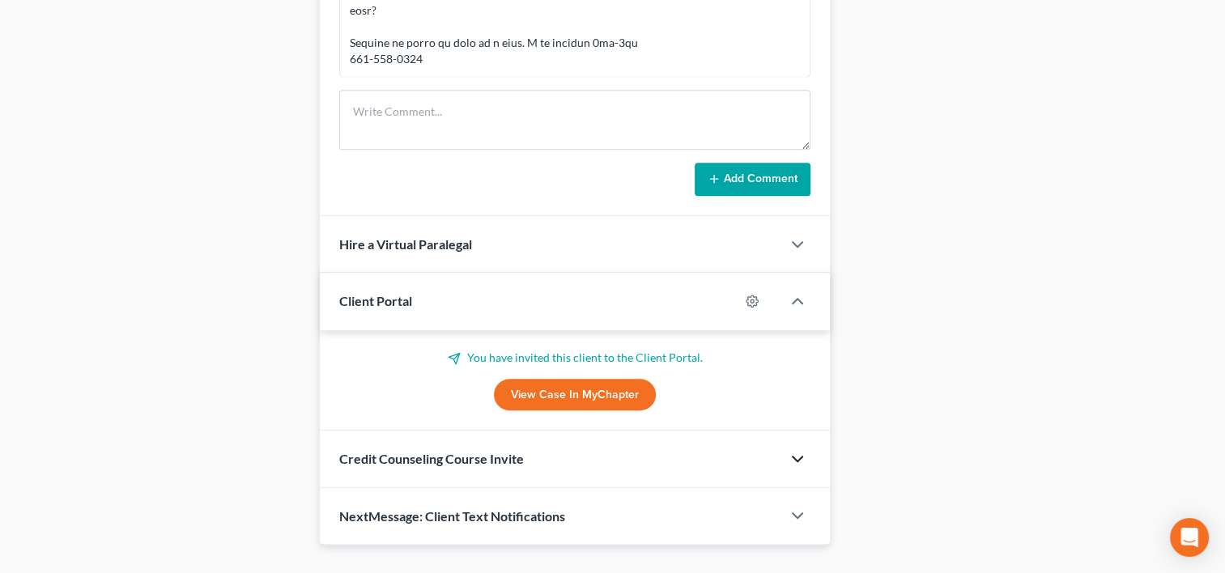
click at [797, 449] on icon "button" at bounding box center [797, 458] width 19 height 19
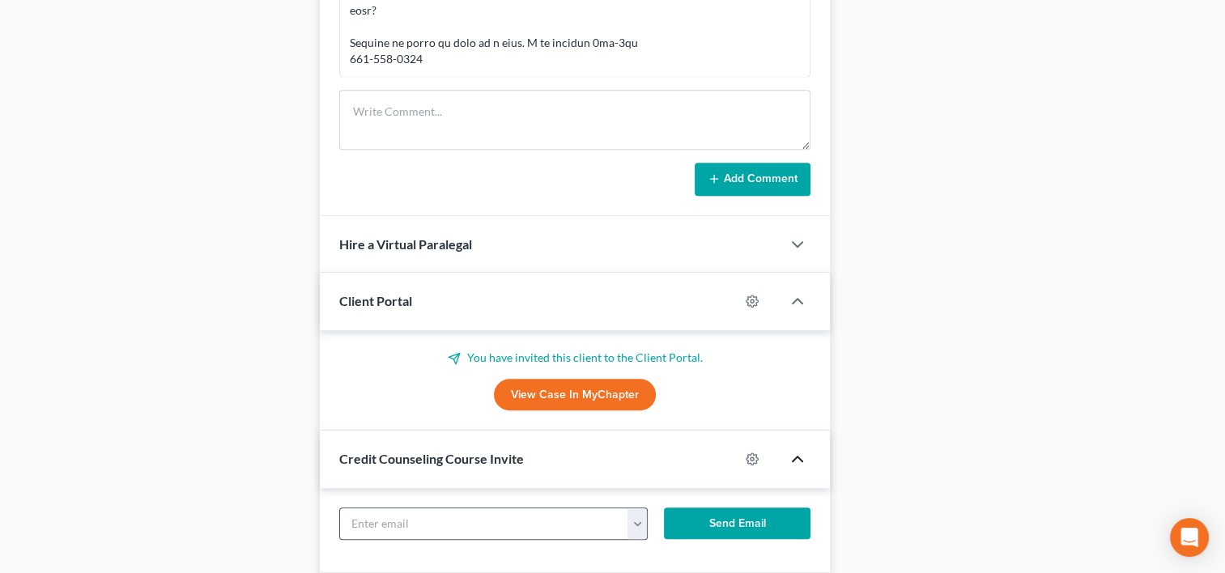
click at [635, 508] on button "button" at bounding box center [636, 523] width 19 height 31
click at [673, 546] on link "autumnharriman@icloud.com" at bounding box center [737, 560] width 221 height 28
type input "autumnharriman@icloud.com"
click at [711, 508] on button "Send Email" at bounding box center [737, 524] width 147 height 32
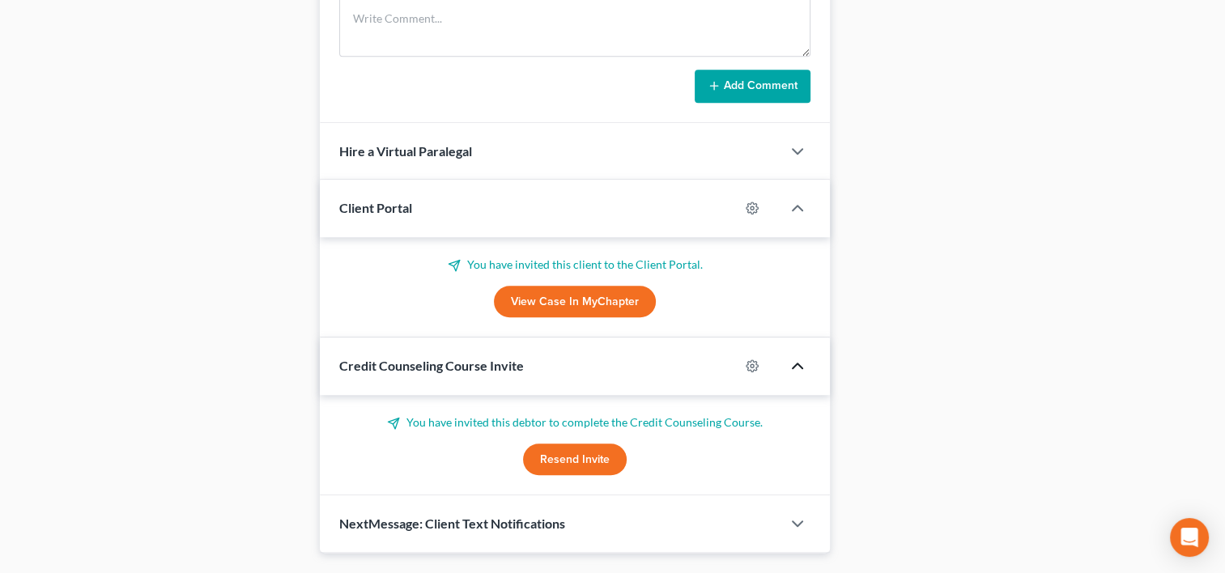
scroll to position [1175, 0]
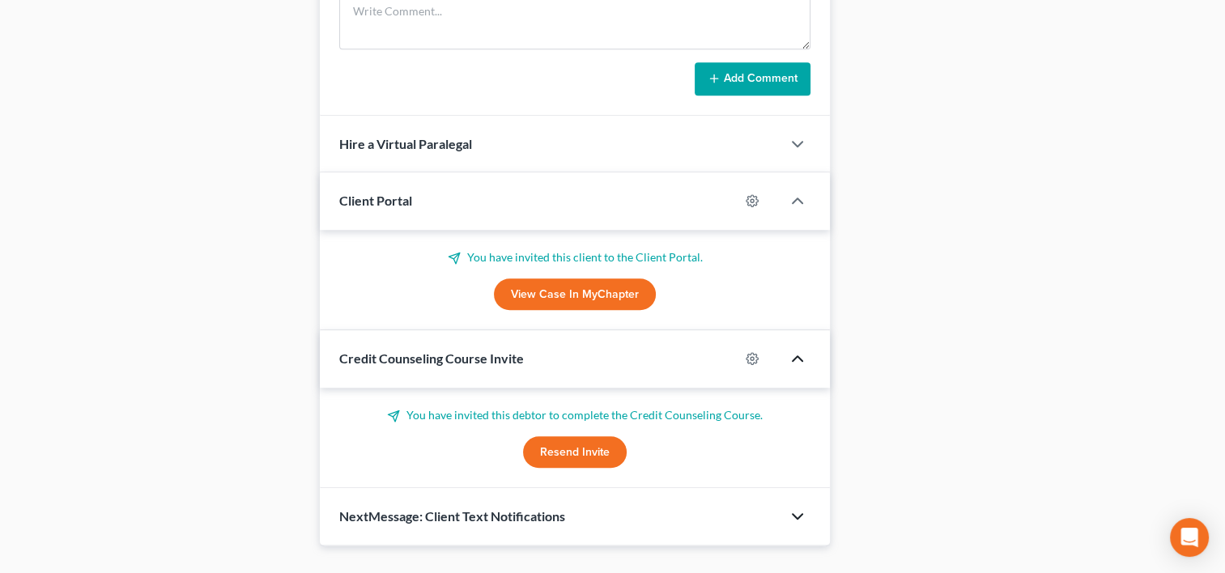
click at [798, 507] on icon "button" at bounding box center [797, 516] width 19 height 19
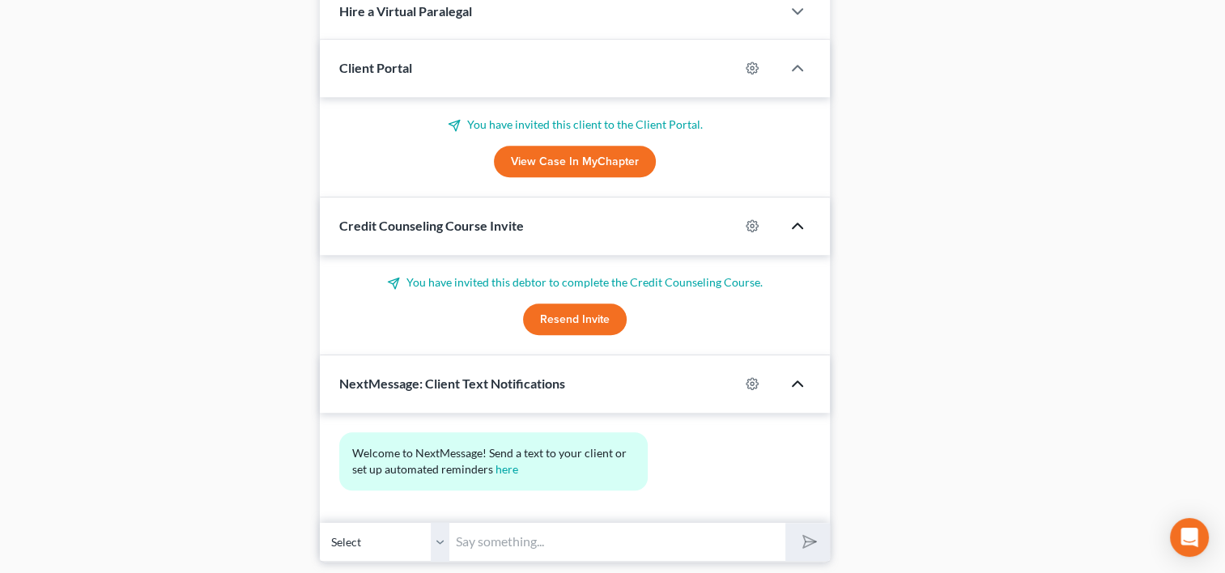
scroll to position [1310, 0]
click at [521, 520] on input "text" at bounding box center [617, 540] width 336 height 40
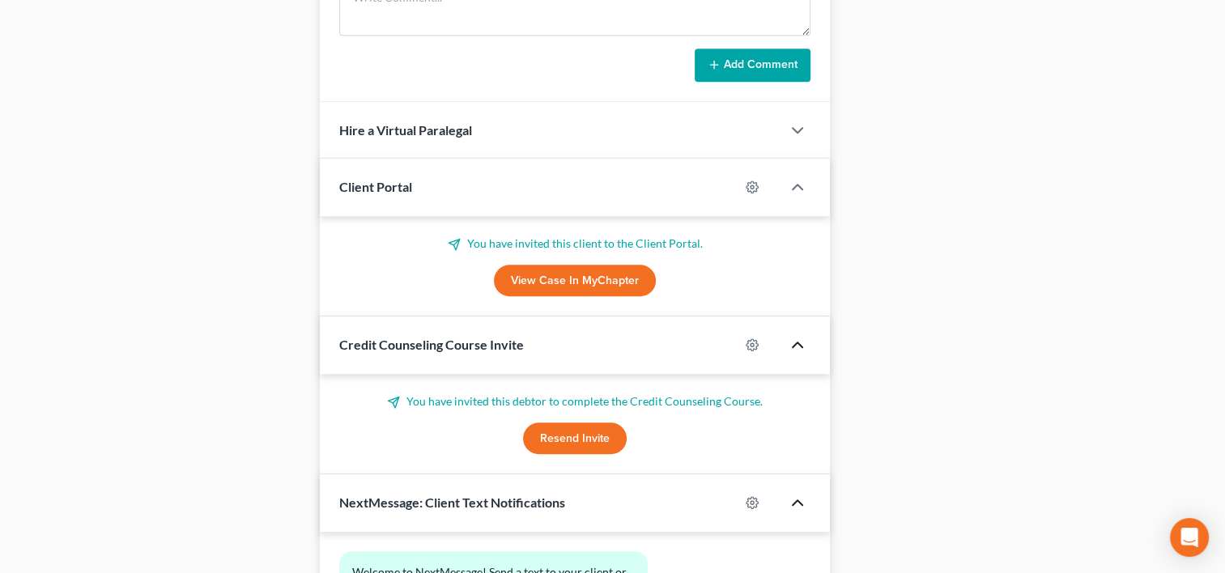
scroll to position [1175, 0]
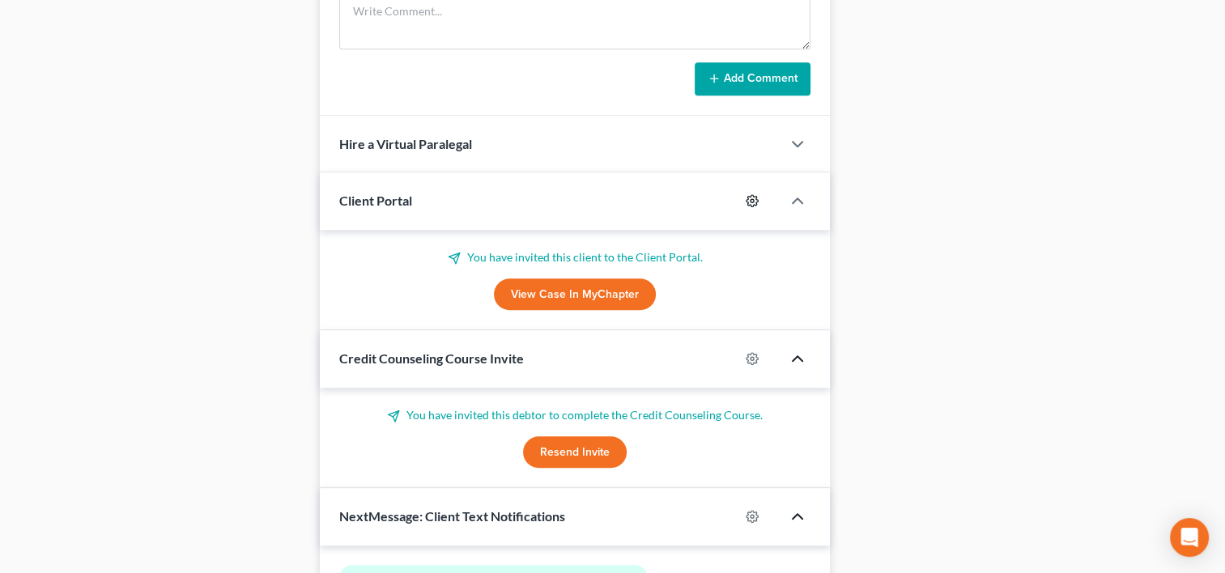
click at [750, 199] on circle "button" at bounding box center [751, 200] width 3 height 3
select select "0"
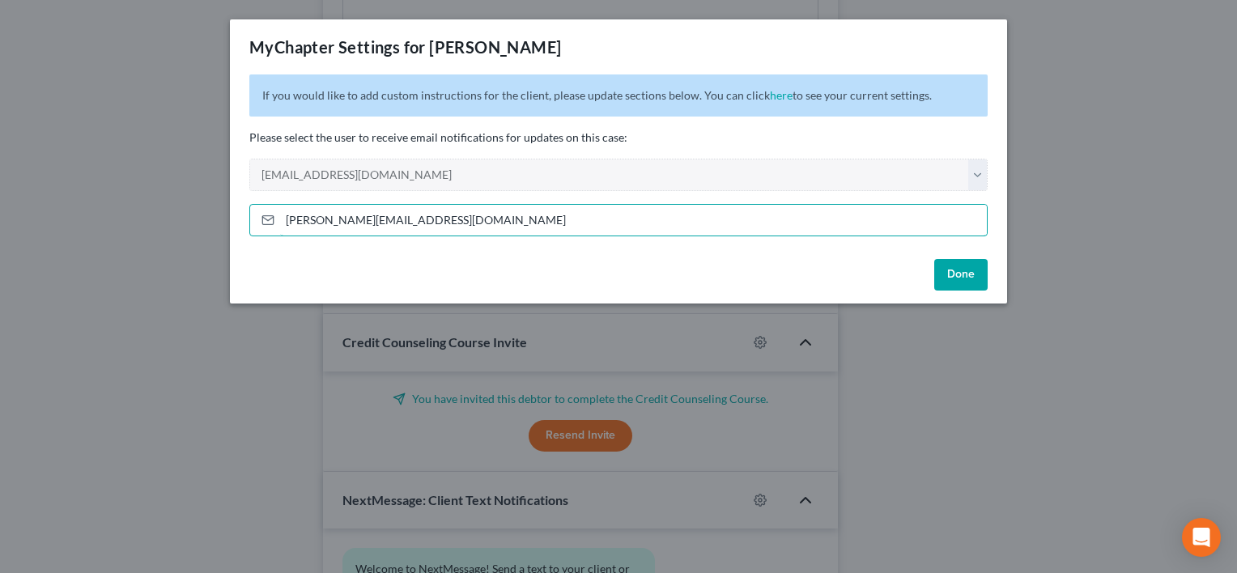
drag, startPoint x: 426, startPoint y: 223, endPoint x: 192, endPoint y: 194, distance: 235.7
click at [192, 194] on div "MyChapter Settings for Harriman, Autumn If you would like to add custom instruc…" at bounding box center [618, 286] width 1237 height 573
click at [298, 219] on input "kathy@germainelaw.com" at bounding box center [633, 220] width 707 height 31
type input "candace@germainelaw.com"
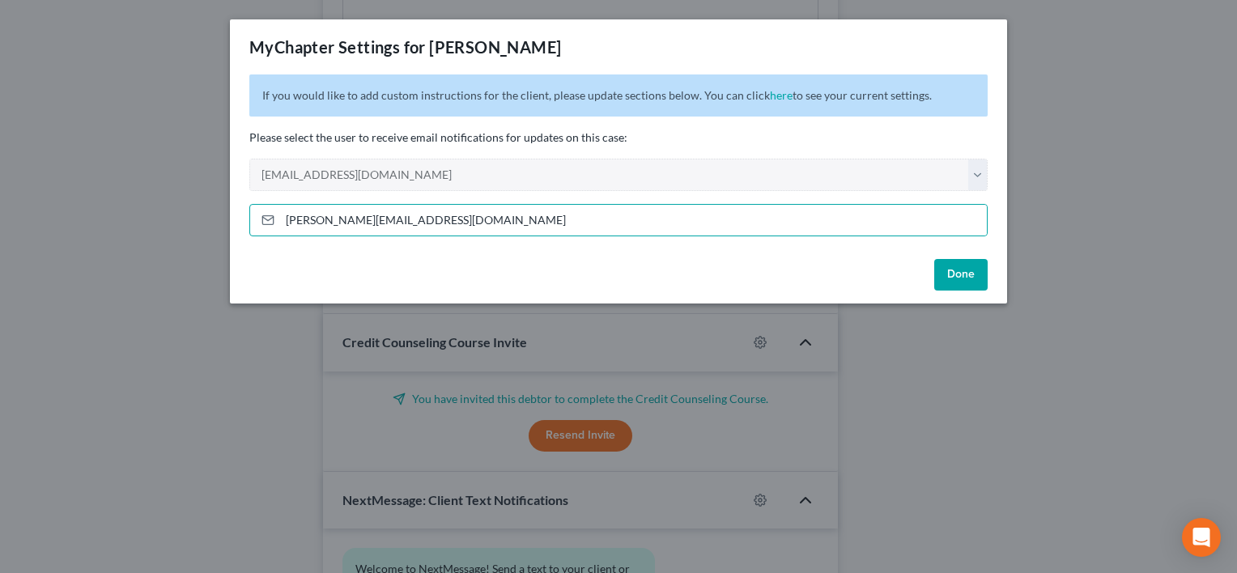
click at [968, 276] on button "Done" at bounding box center [960, 275] width 53 height 32
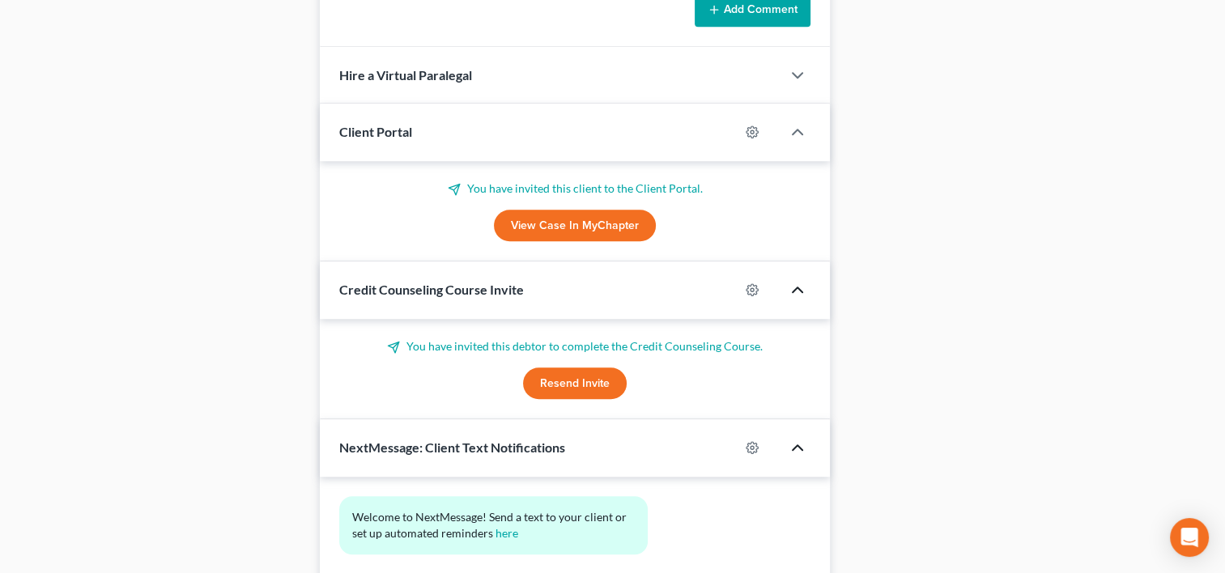
scroll to position [1243, 0]
click at [750, 284] on icon "button" at bounding box center [752, 290] width 13 height 13
select select "0"
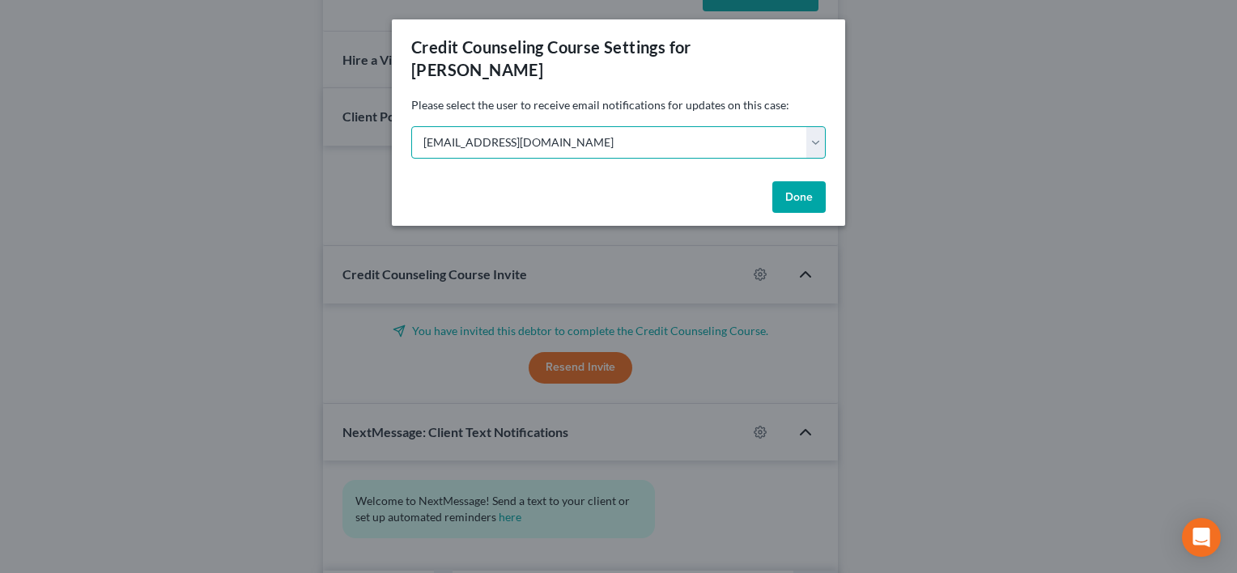
click at [817, 146] on select "Select phil@germainelaw.com meaghan@germainelaw.com" at bounding box center [618, 142] width 414 height 32
click at [411, 126] on select "Select phil@germainelaw.com meaghan@germainelaw.com" at bounding box center [618, 142] width 414 height 32
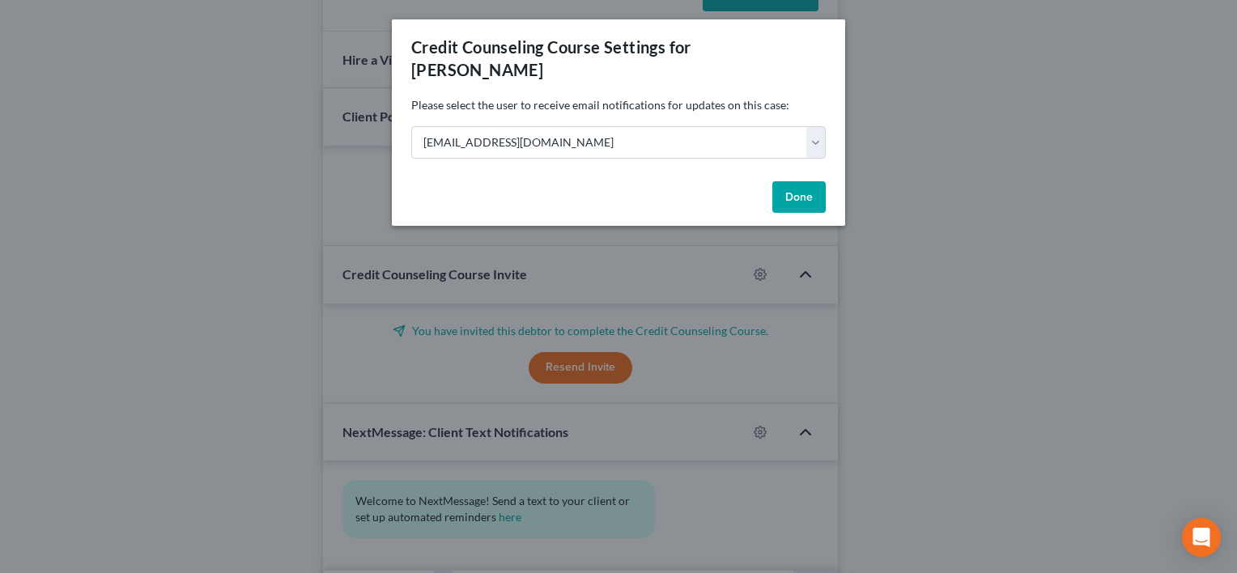
click at [809, 194] on button "Done" at bounding box center [798, 197] width 53 height 32
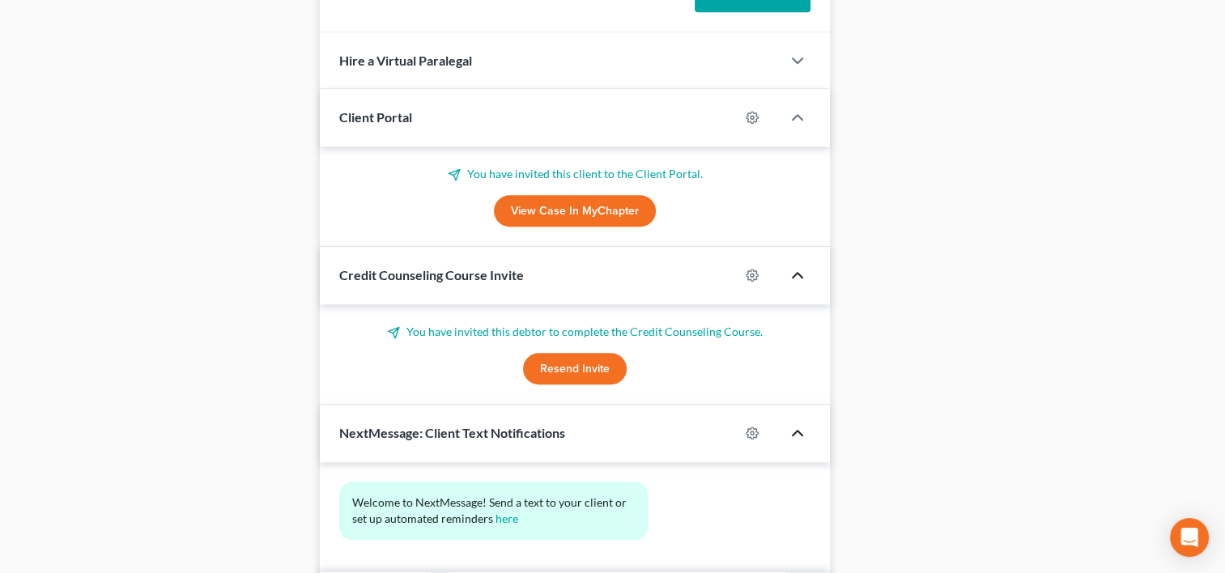
scroll to position [1297, 0]
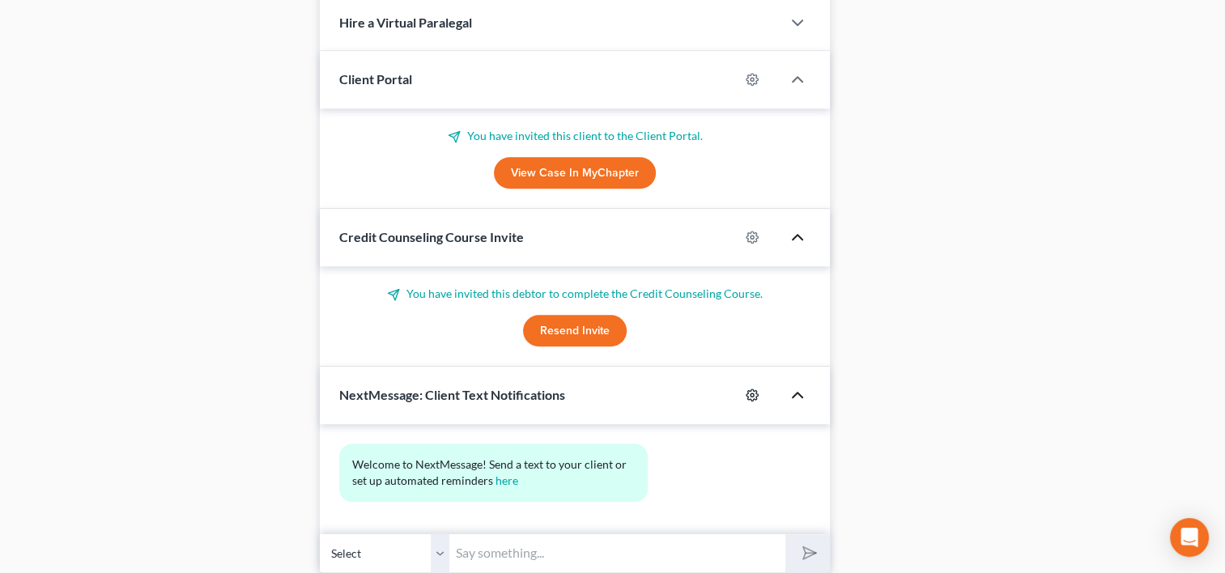
click at [750, 389] on icon "button" at bounding box center [752, 395] width 13 height 13
select select "0"
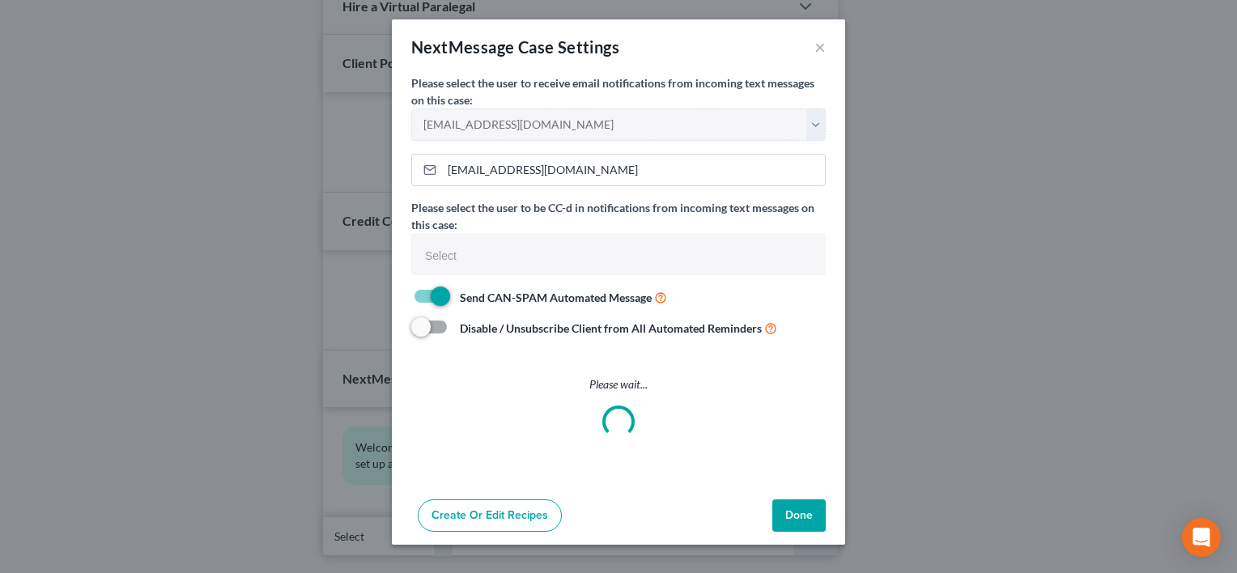
select select
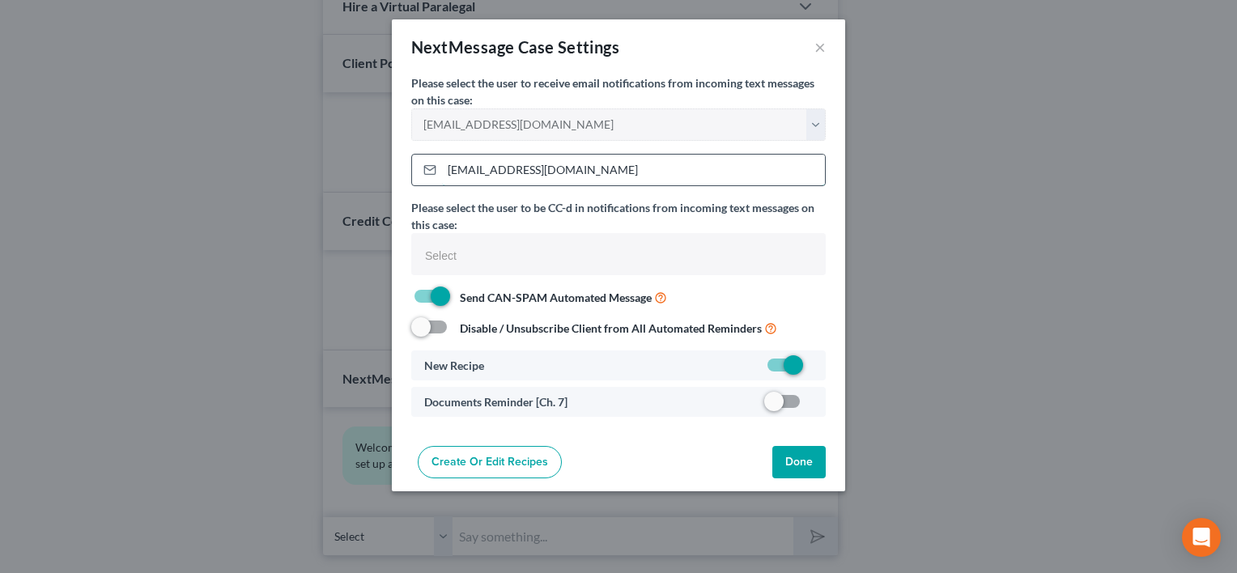
click at [458, 171] on input "meaghan@germainelaw.com" at bounding box center [633, 170] width 383 height 31
type input "candace@germainelaw.com"
click at [813, 406] on label at bounding box center [813, 406] width 0 height 0
click at [819, 404] on input "checkbox" at bounding box center [824, 398] width 11 height 11
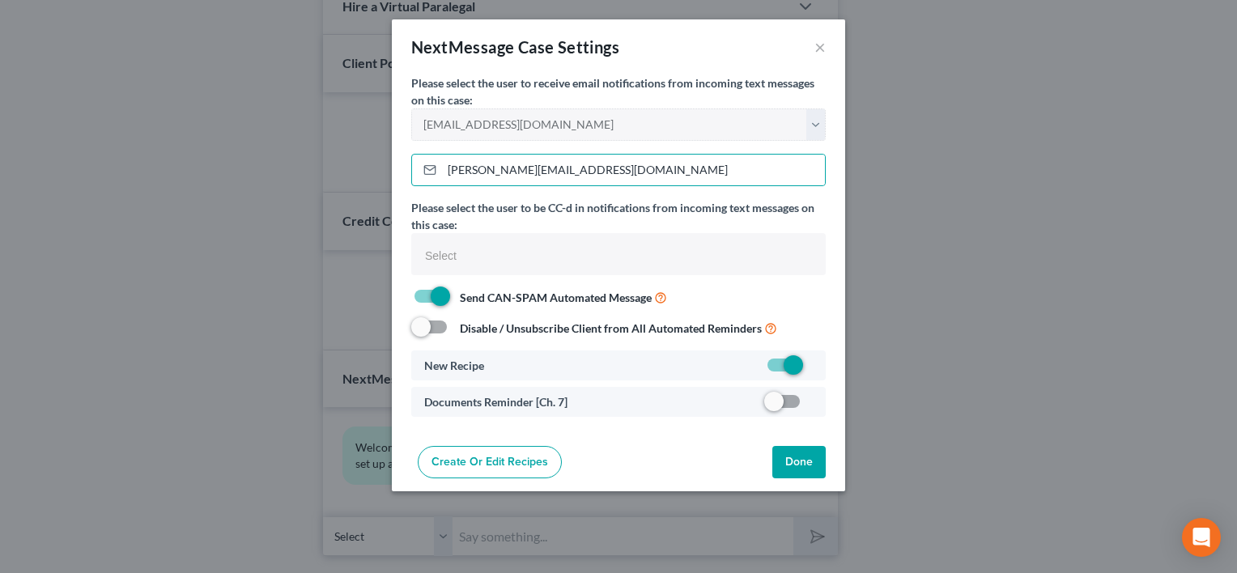
checkbox input "true"
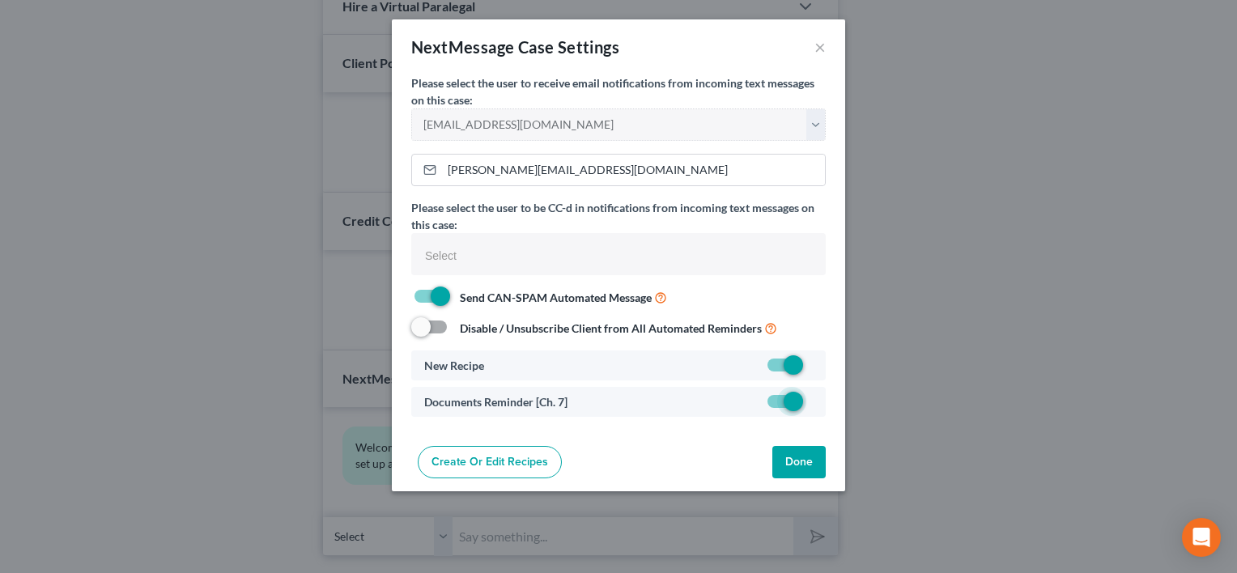
click at [792, 454] on button "Done" at bounding box center [798, 462] width 53 height 32
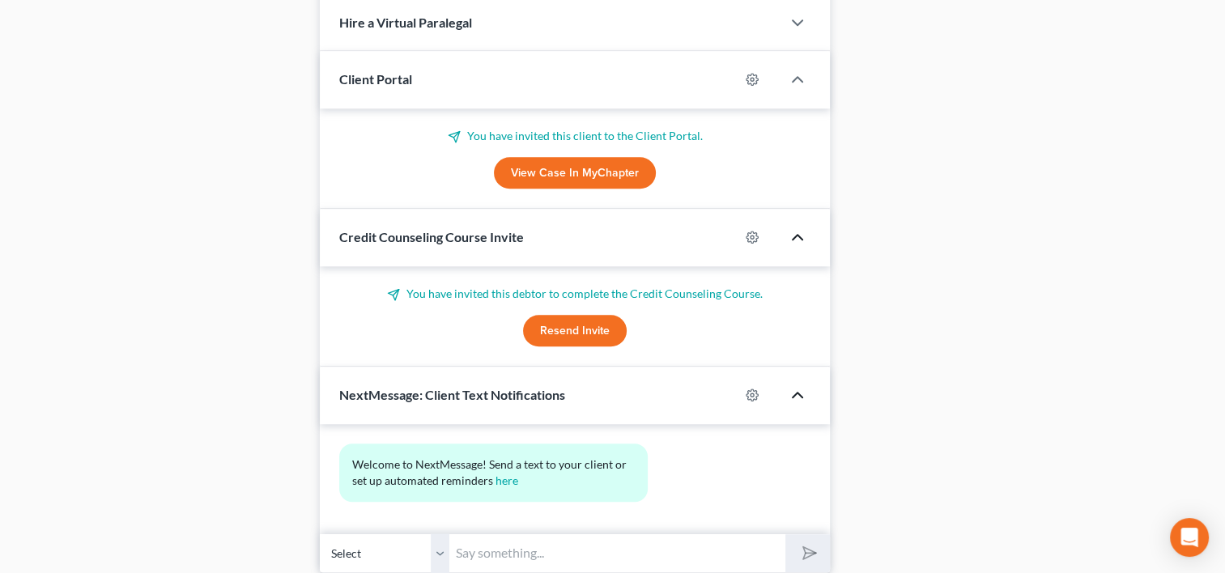
click at [567, 533] on input "text" at bounding box center [617, 553] width 336 height 40
click at [673, 533] on input "Hello, this is Attorney Kalil's" at bounding box center [617, 553] width 336 height 40
type input "Hello, this is Attorney Kalil's office. Please feel free to communicate via tex…"
click at [808, 542] on icon "submit" at bounding box center [806, 553] width 23 height 23
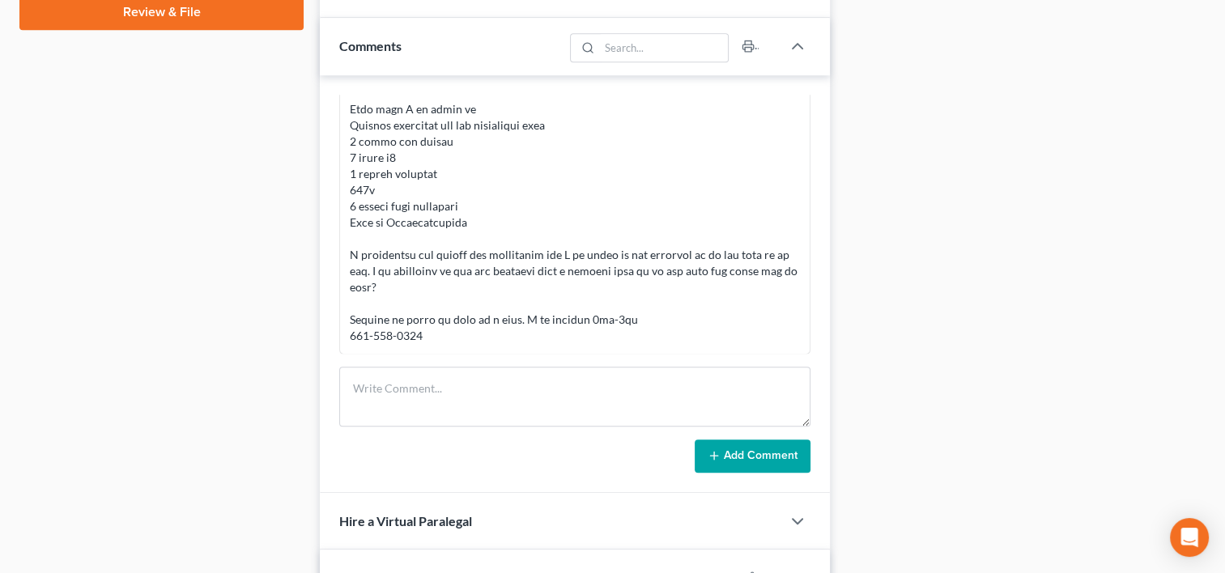
scroll to position [890, 0]
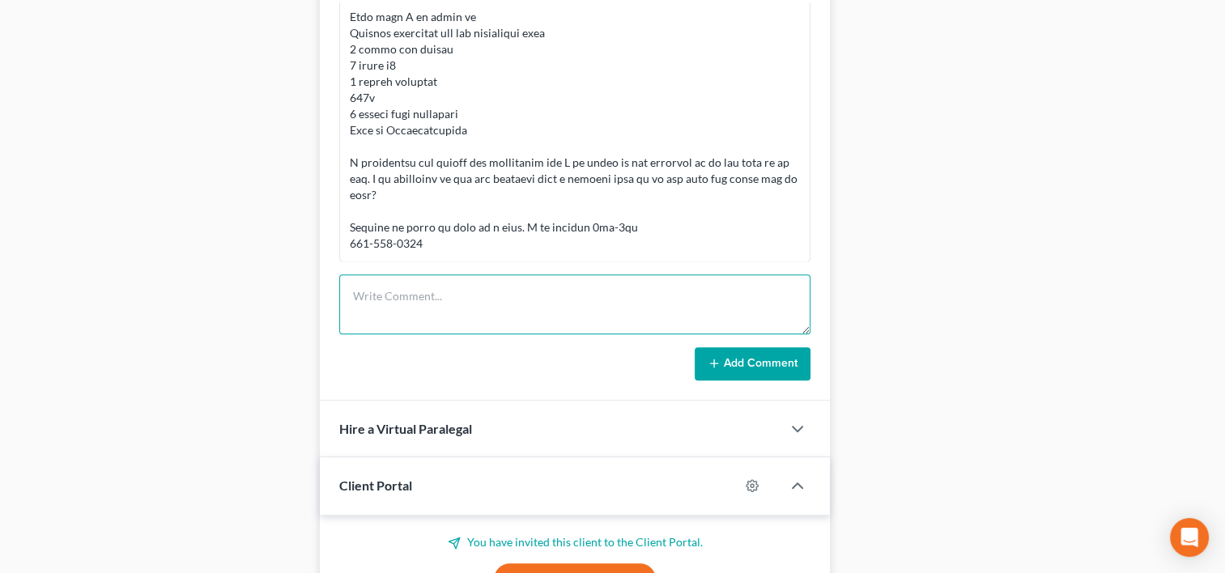
click at [488, 274] on textarea at bounding box center [574, 304] width 471 height 60
type textarea "O"
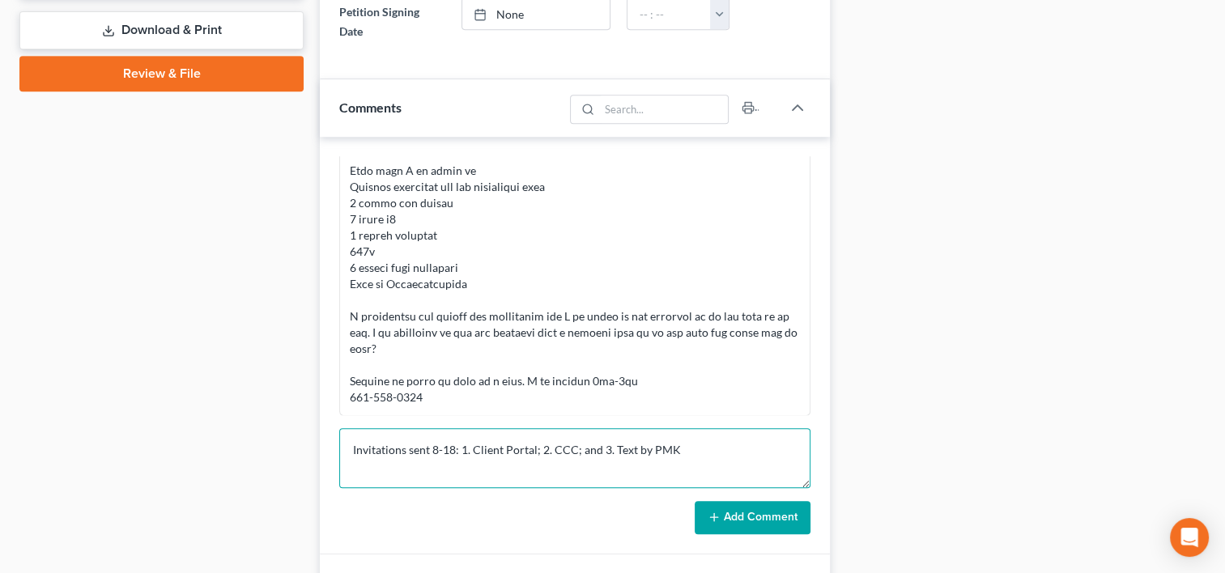
scroll to position [720, 0]
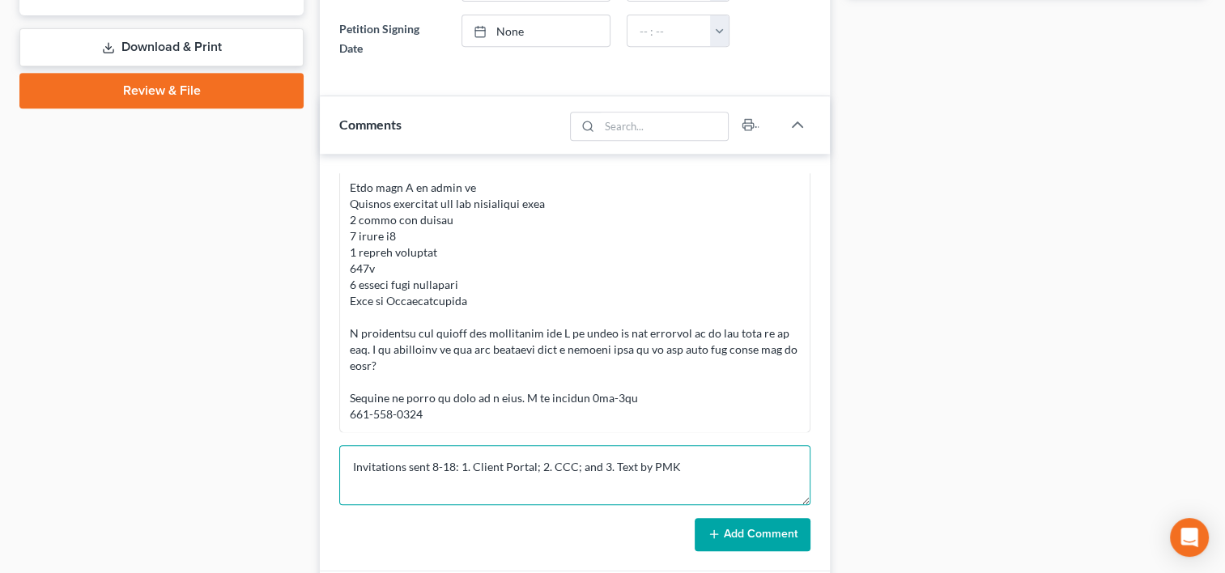
type textarea "Invitations sent 8-18: 1. Client Portal; 2. CCC; and 3. Text by PMK"
click at [793, 518] on button "Add Comment" at bounding box center [753, 535] width 116 height 34
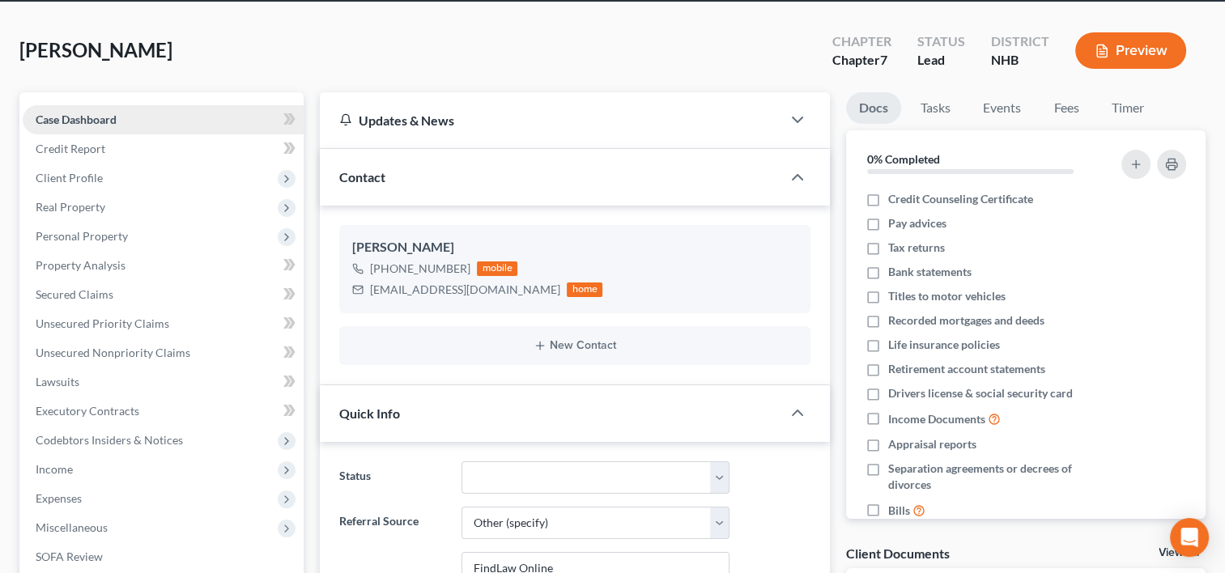
scroll to position [86, 0]
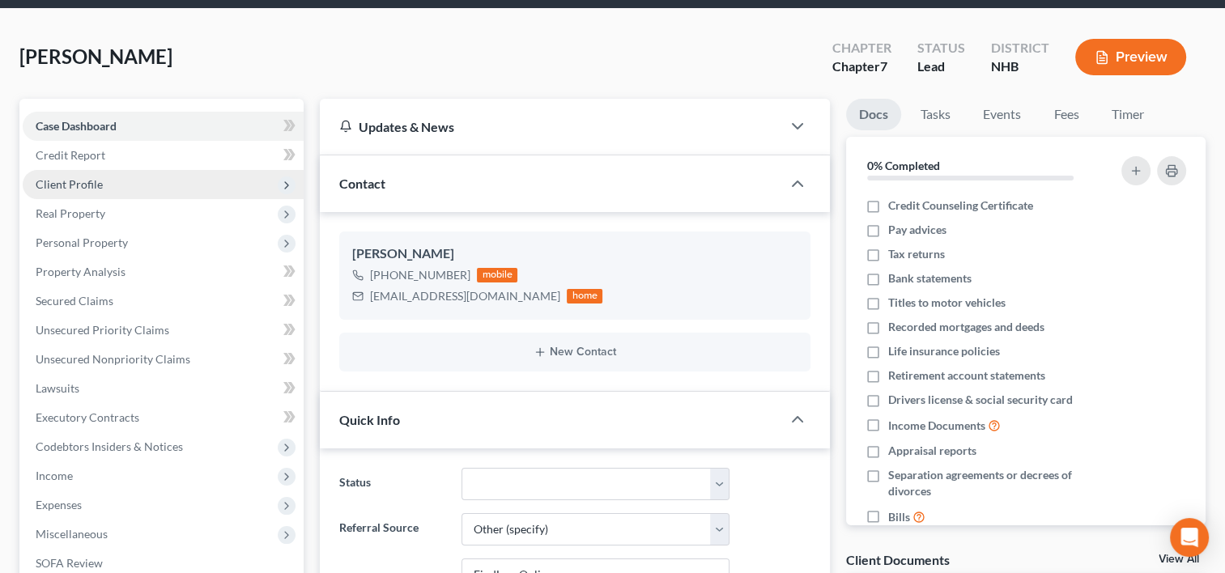
click at [161, 170] on span "Client Profile" at bounding box center [163, 184] width 281 height 29
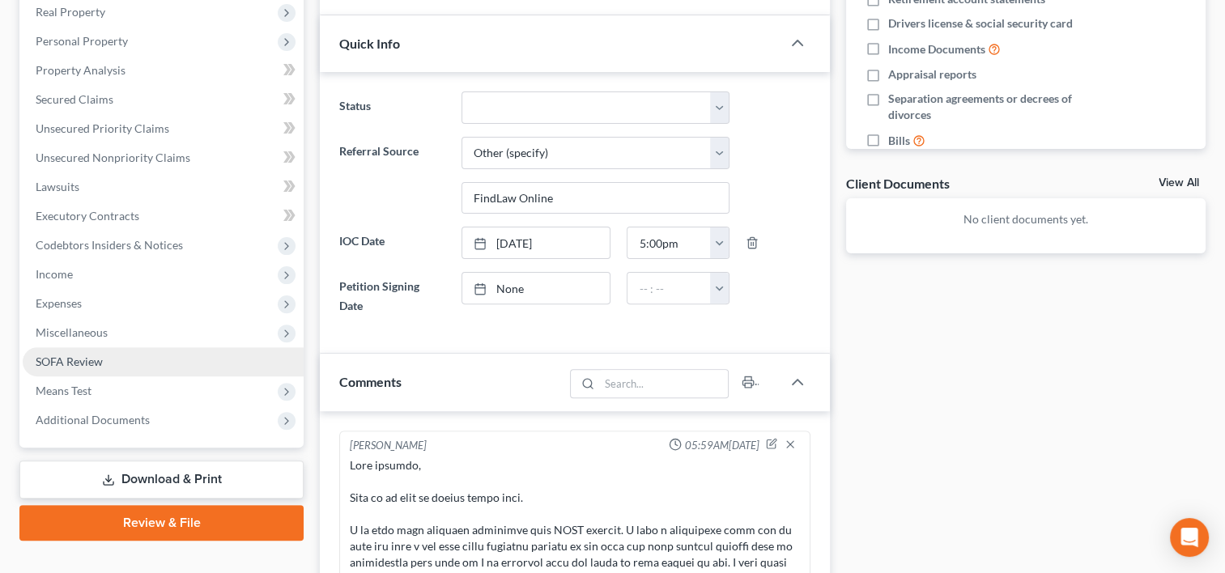
scroll to position [463, 0]
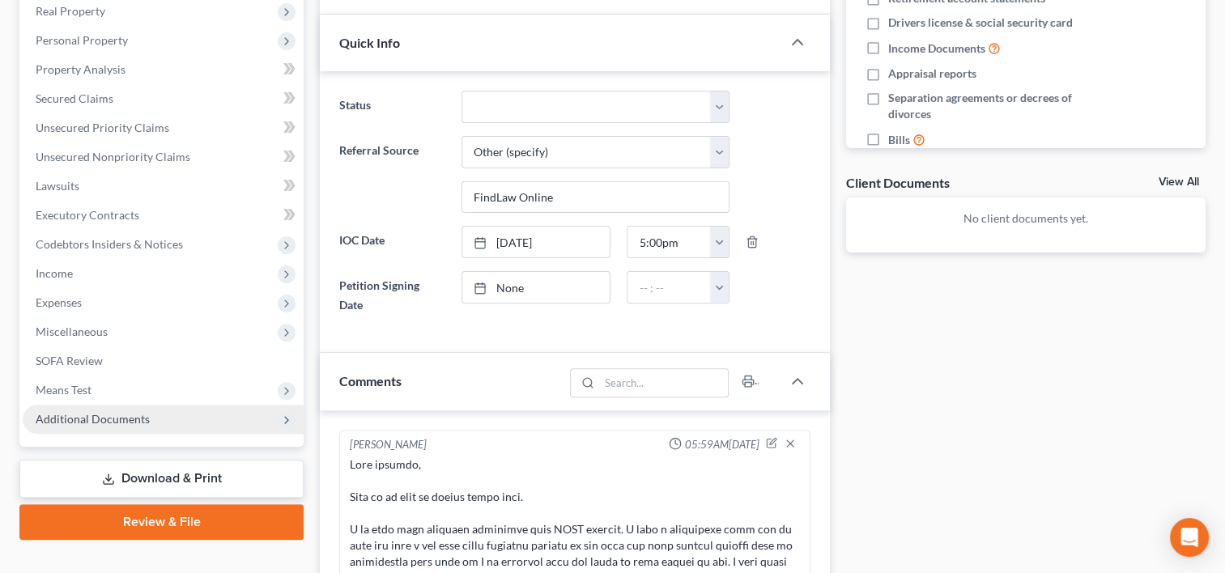
click at [161, 405] on span "Additional Documents" at bounding box center [163, 419] width 281 height 29
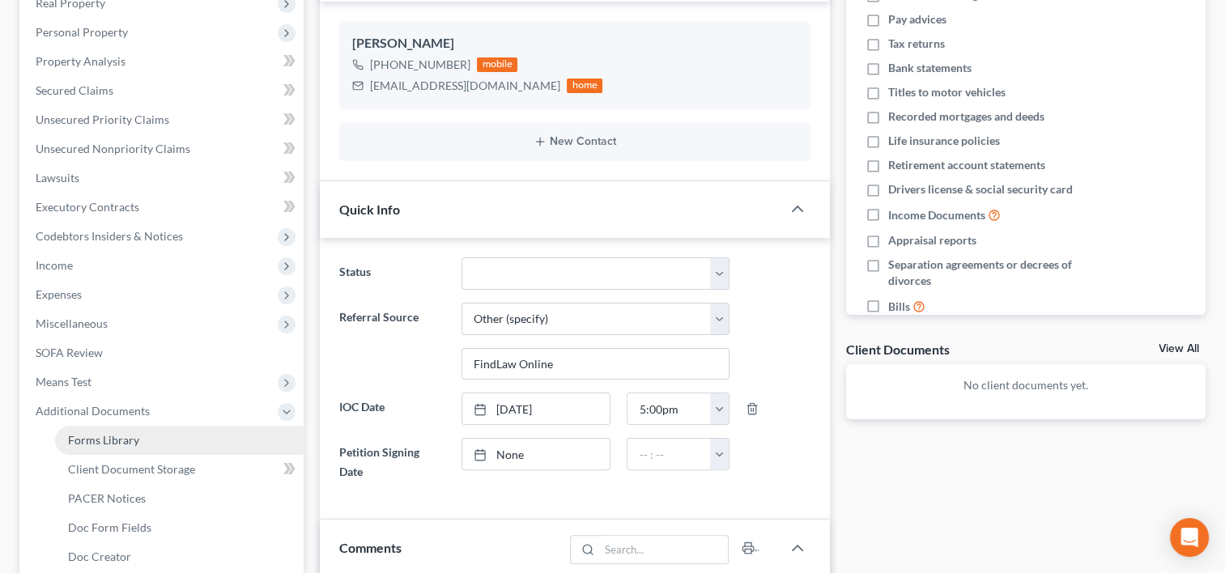
scroll to position [288, 0]
